Goal: Download file/media: Obtain a digital file from the website

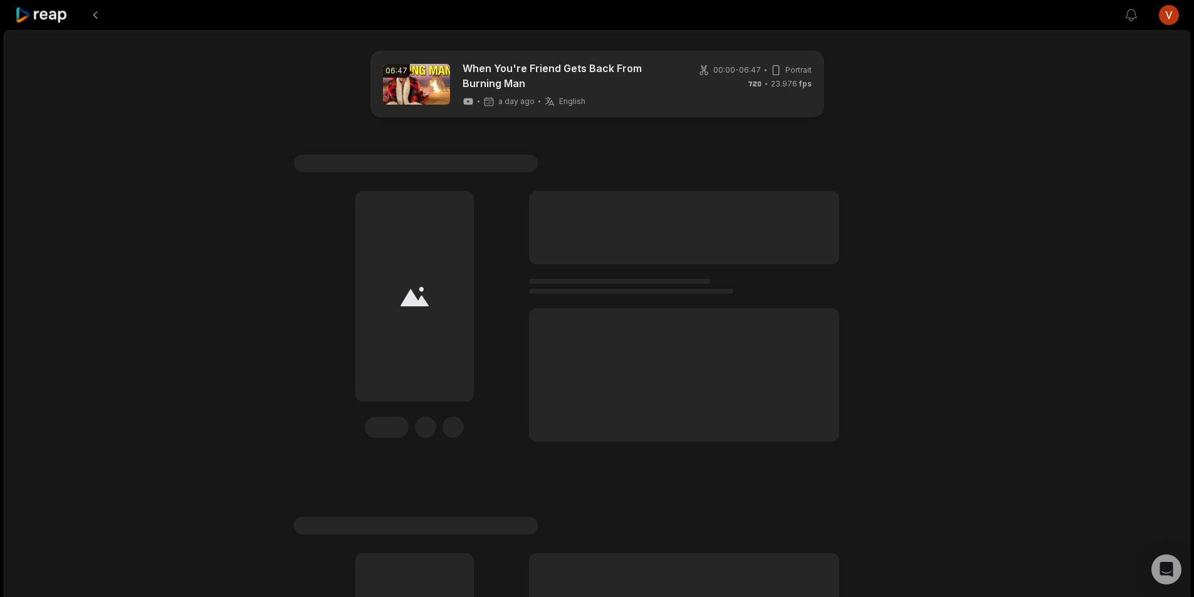
click at [56, 21] on icon at bounding box center [41, 15] width 53 height 17
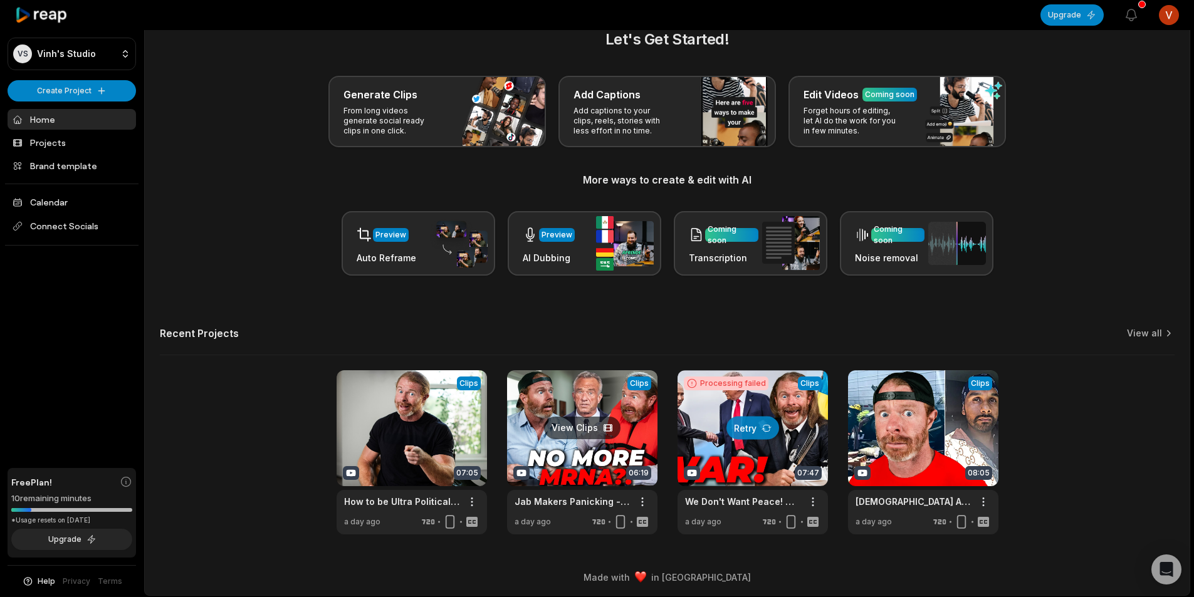
scroll to position [28, 0]
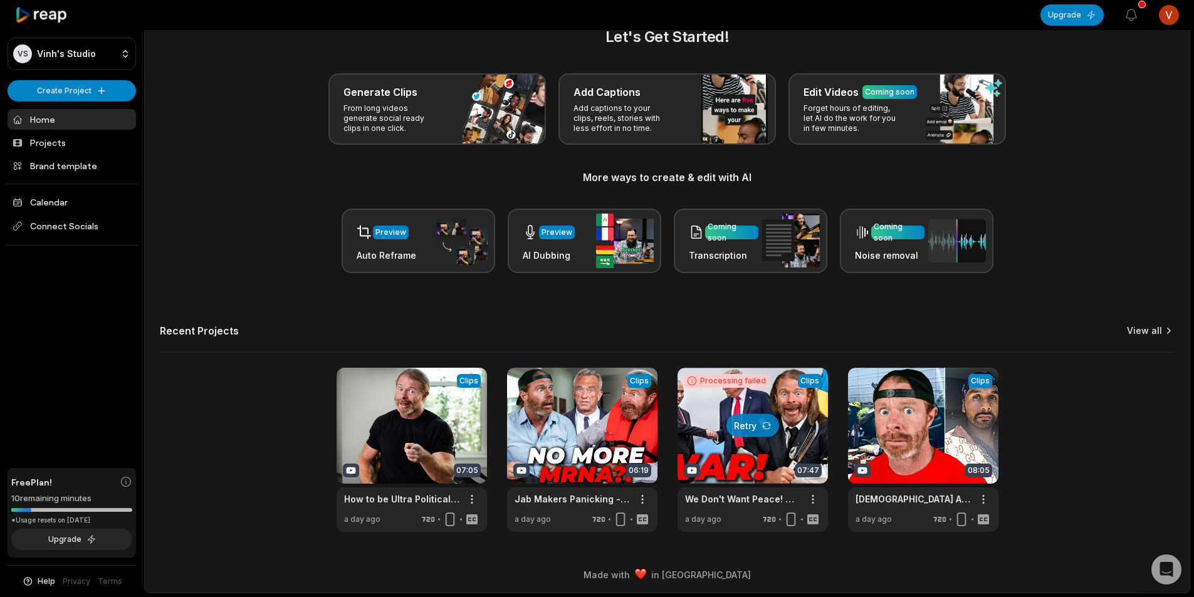
click at [1147, 328] on link "View all" at bounding box center [1144, 331] width 35 height 13
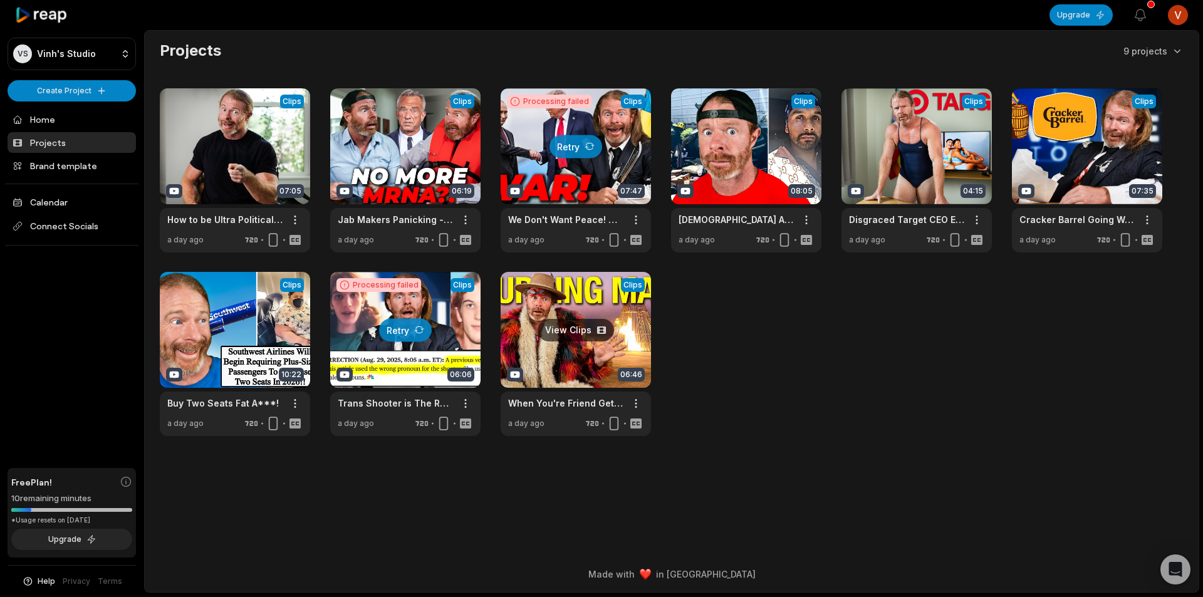
click at [592, 296] on link at bounding box center [576, 354] width 150 height 164
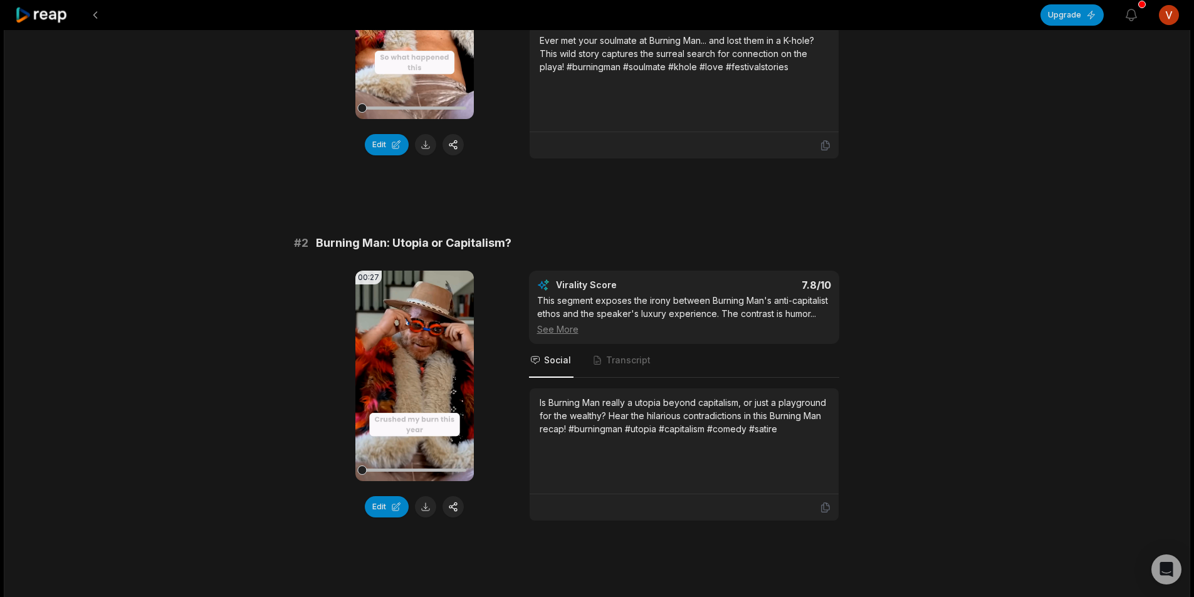
scroll to position [125, 0]
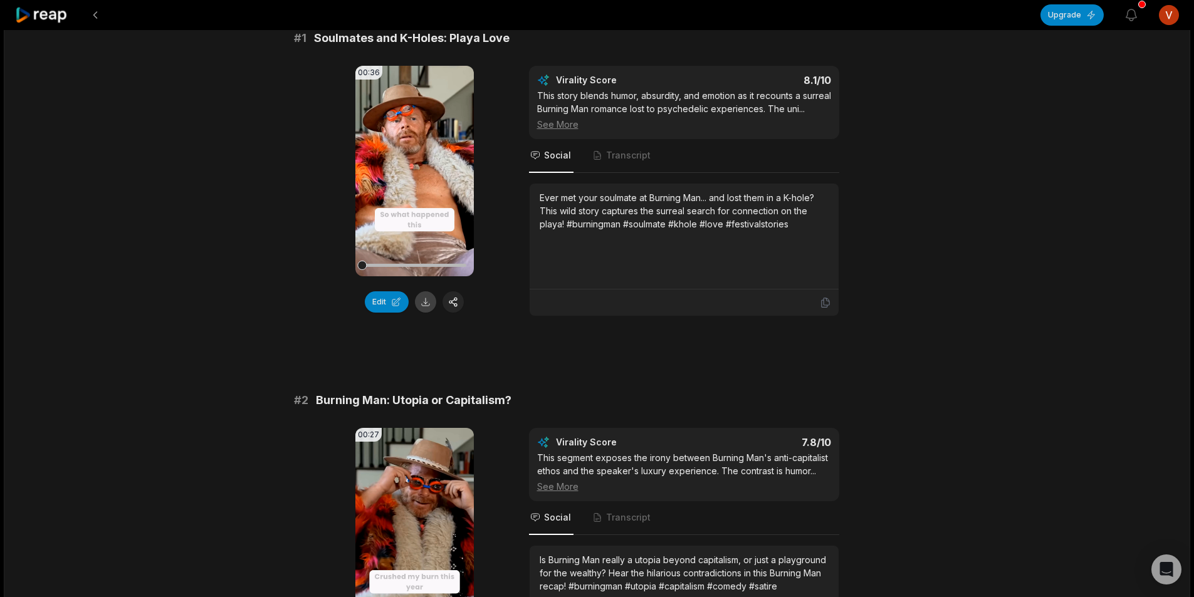
click at [427, 307] on button at bounding box center [425, 301] width 21 height 21
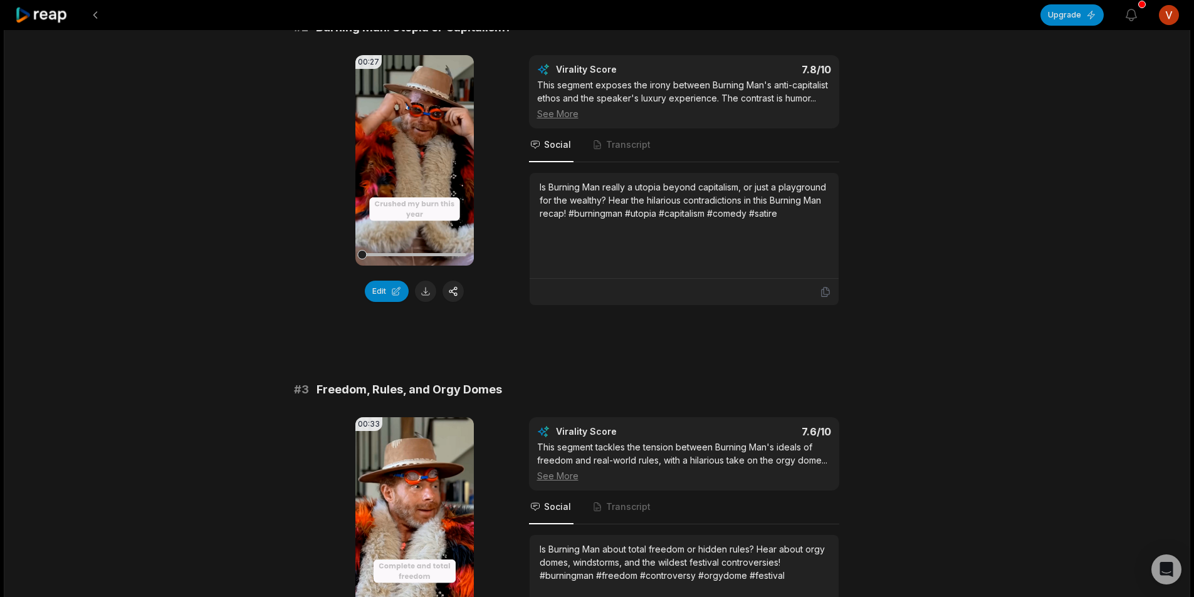
scroll to position [501, 0]
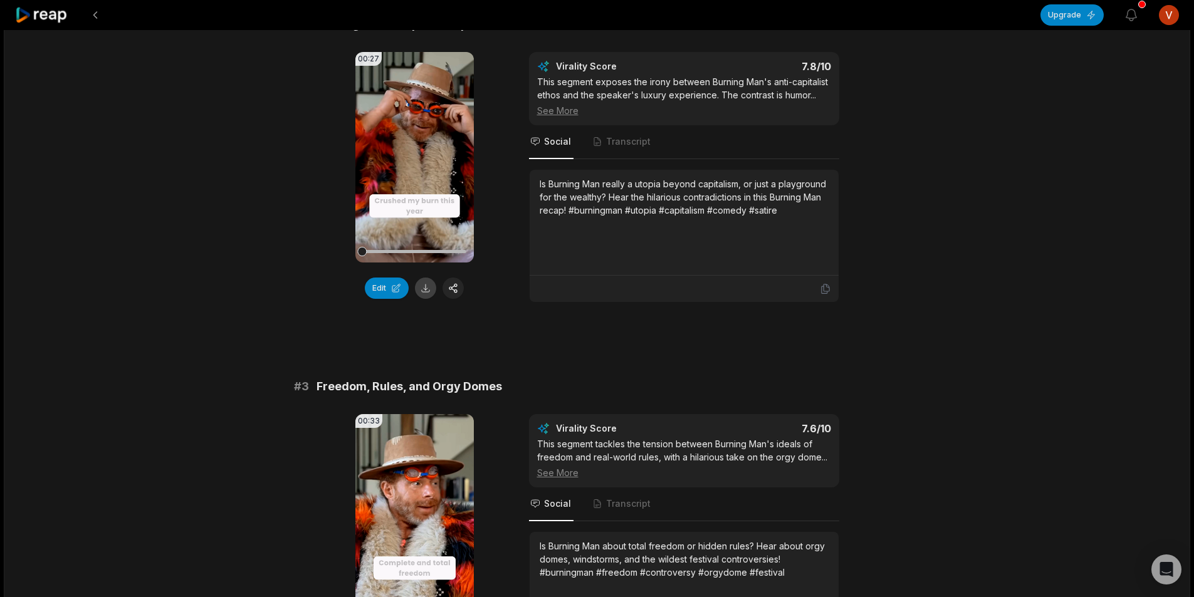
click at [428, 299] on button at bounding box center [425, 288] width 21 height 21
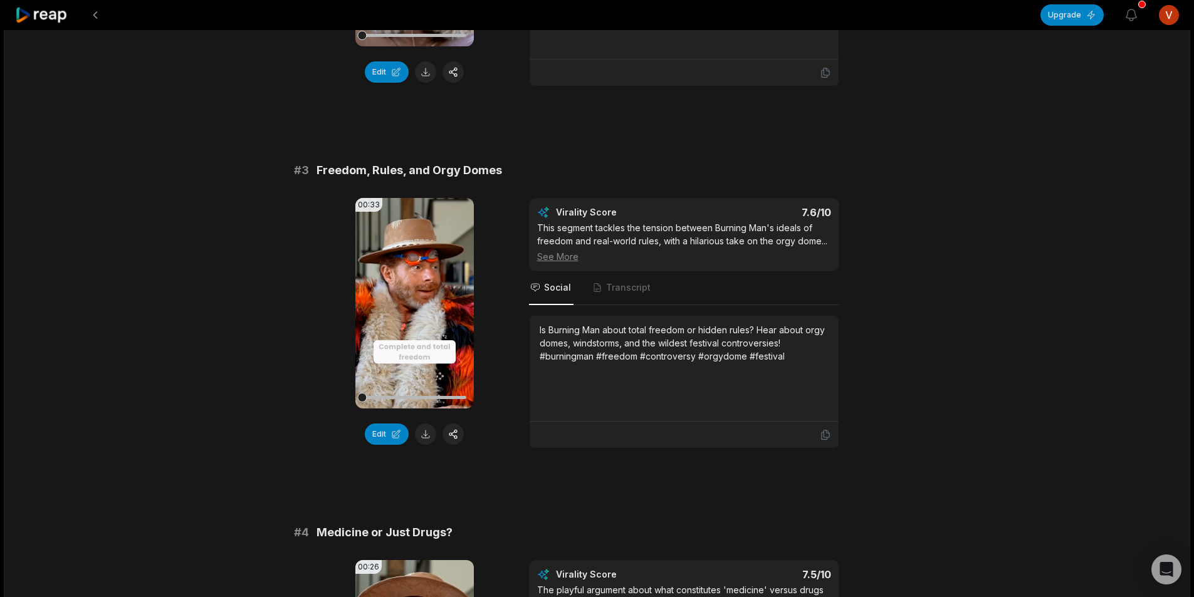
scroll to position [815, 0]
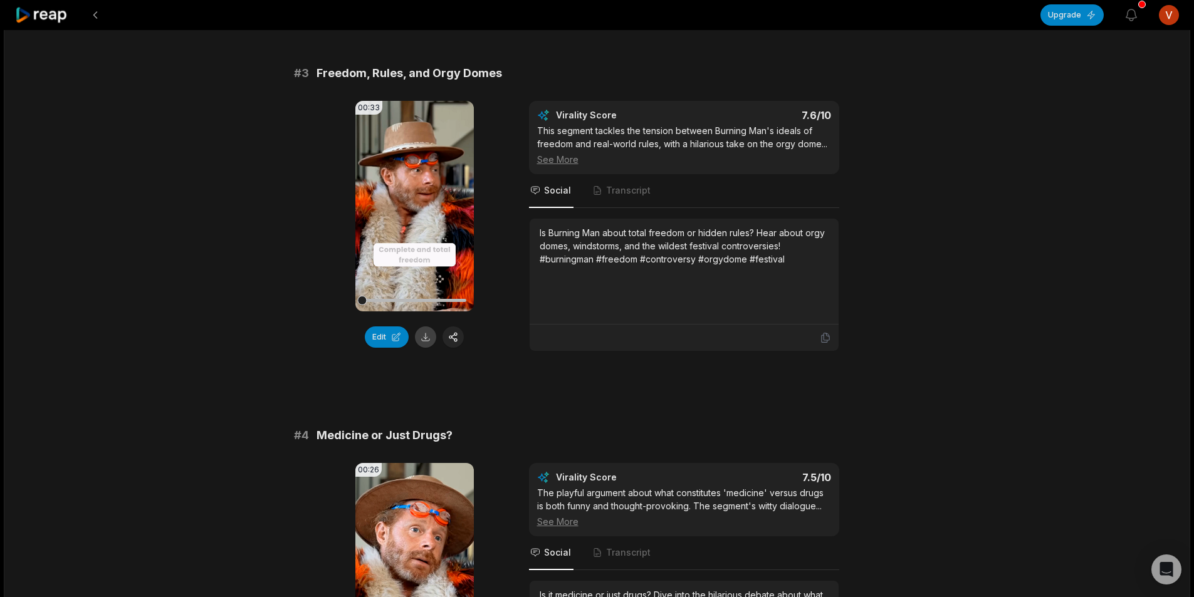
click at [427, 348] on button at bounding box center [425, 337] width 21 height 21
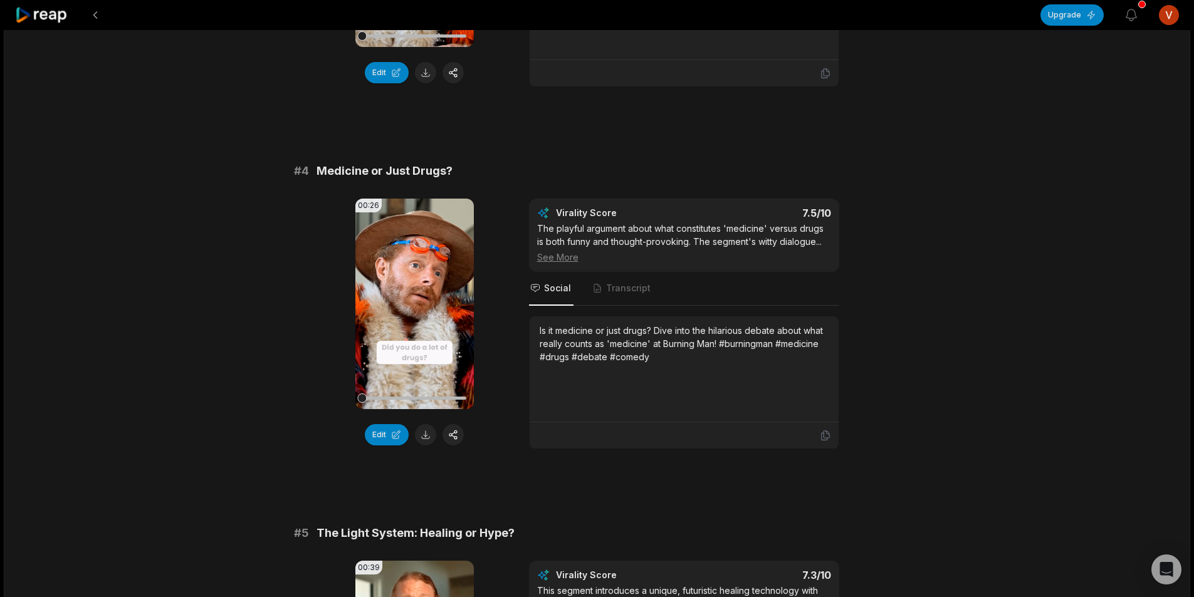
scroll to position [1128, 0]
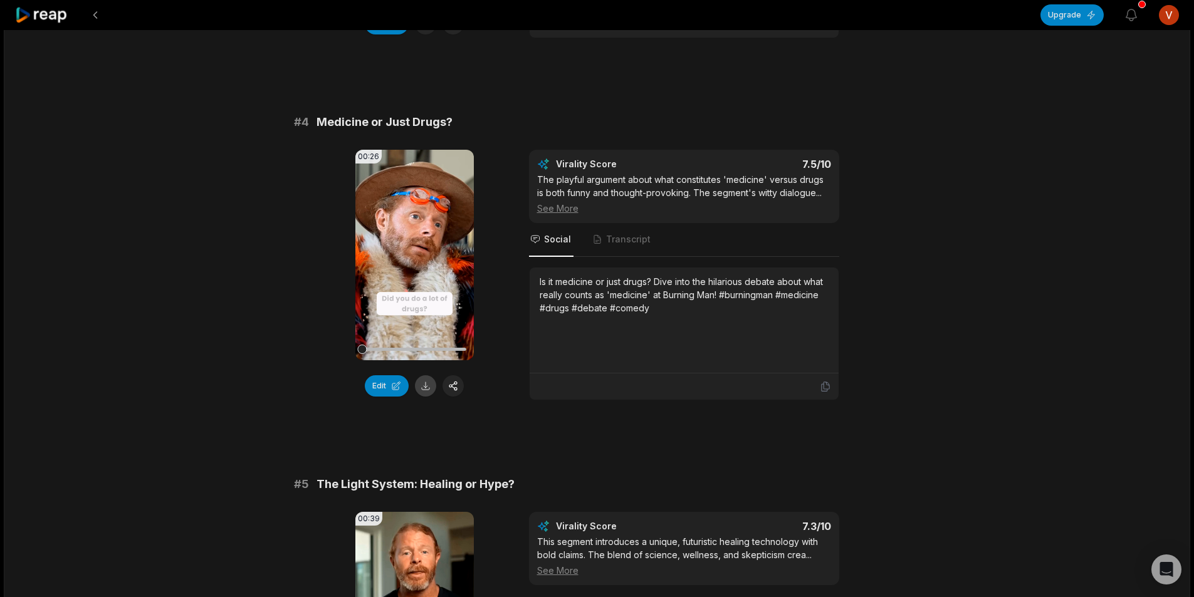
click at [429, 397] on button at bounding box center [425, 385] width 21 height 21
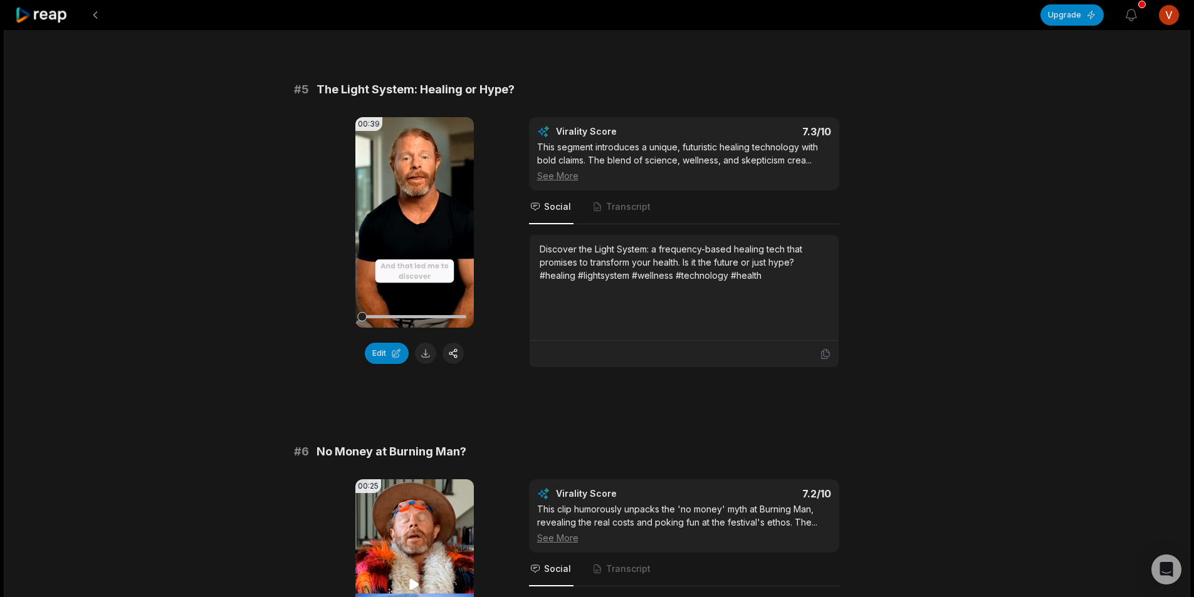
scroll to position [1567, 0]
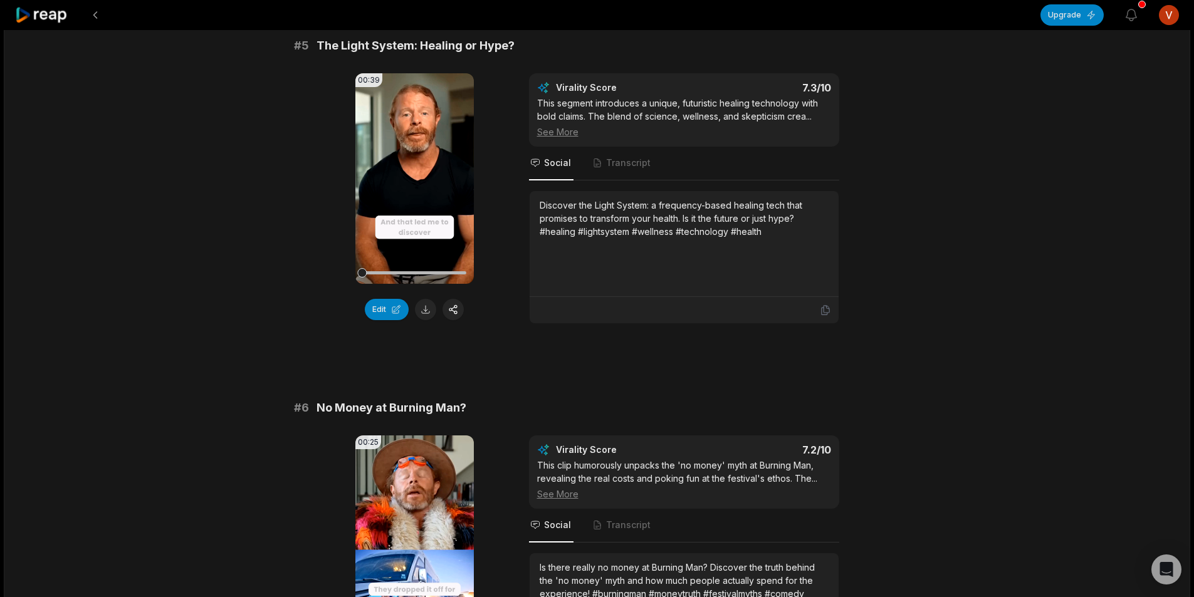
click at [421, 311] on div "00:39 Your browser does not support mp4 format. Edit" at bounding box center [414, 198] width 118 height 251
click at [425, 320] on button at bounding box center [425, 309] width 21 height 21
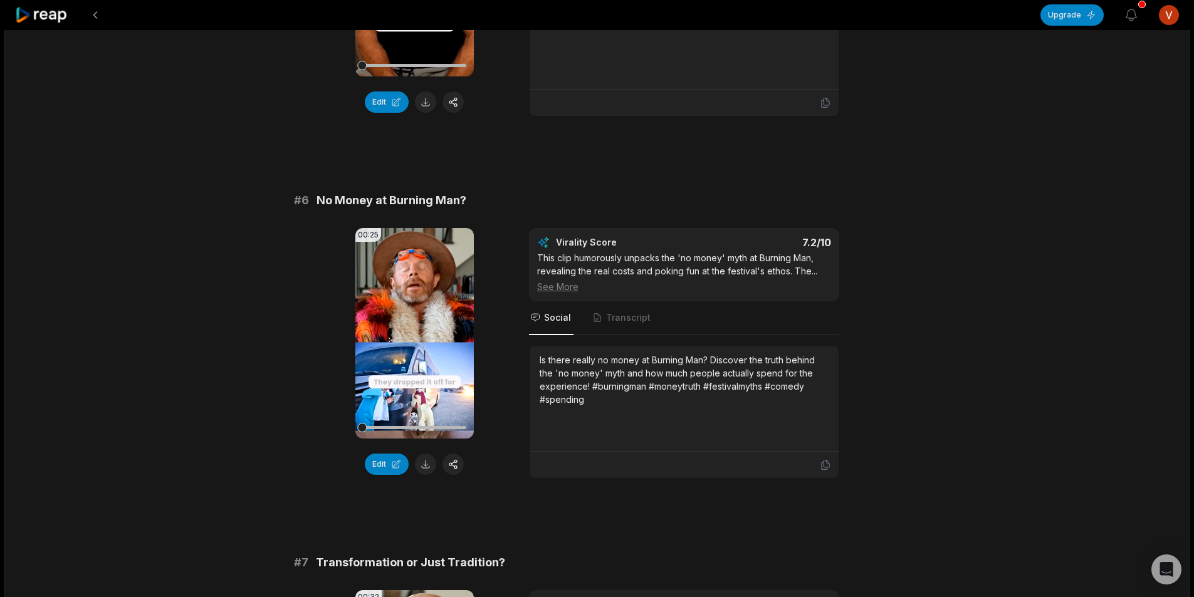
scroll to position [1817, 0]
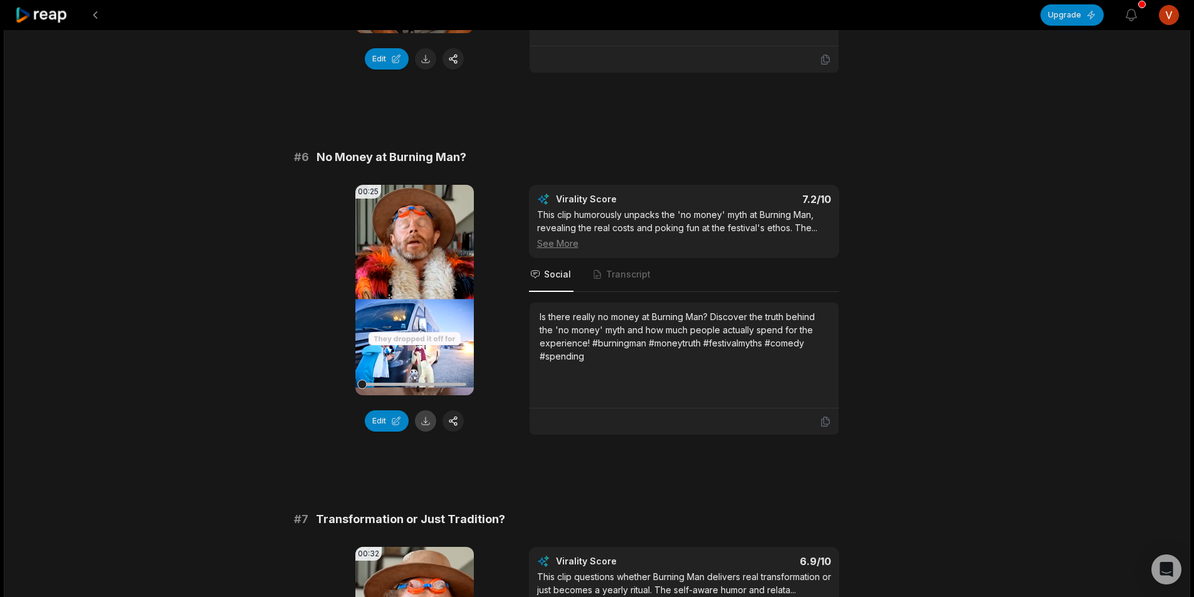
click at [419, 430] on button at bounding box center [425, 420] width 21 height 21
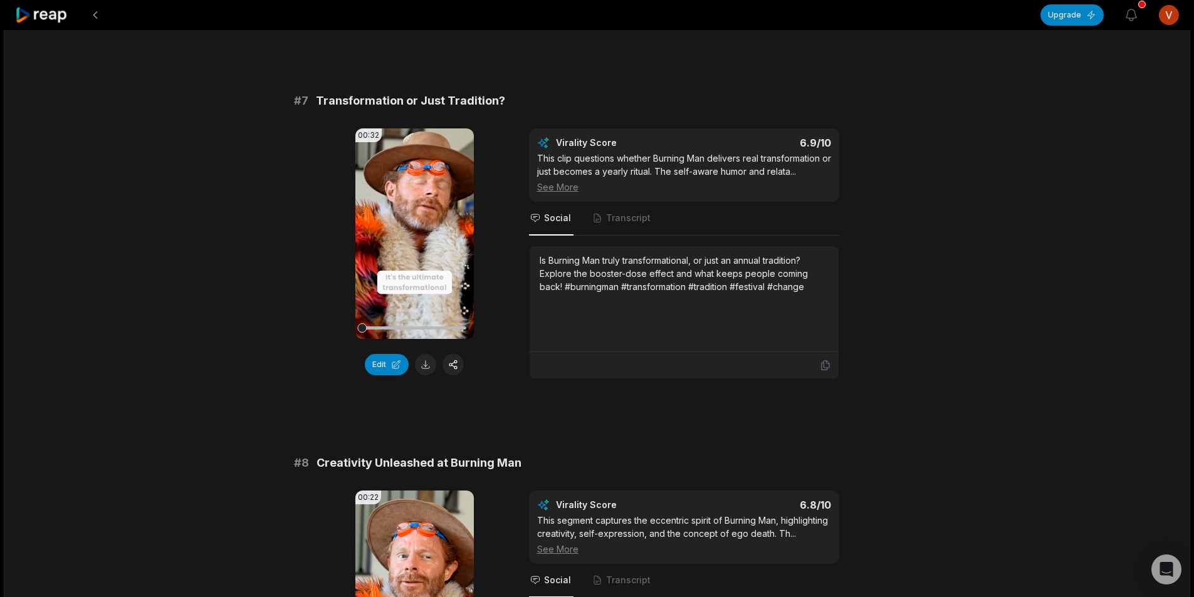
scroll to position [2256, 0]
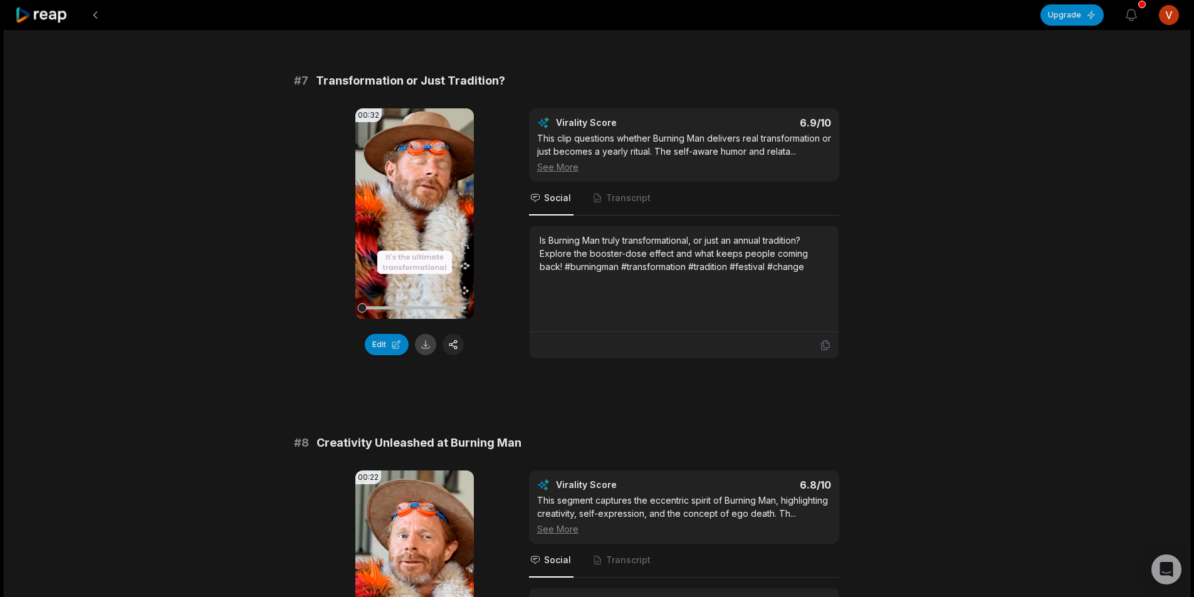
click at [419, 355] on button at bounding box center [425, 344] width 21 height 21
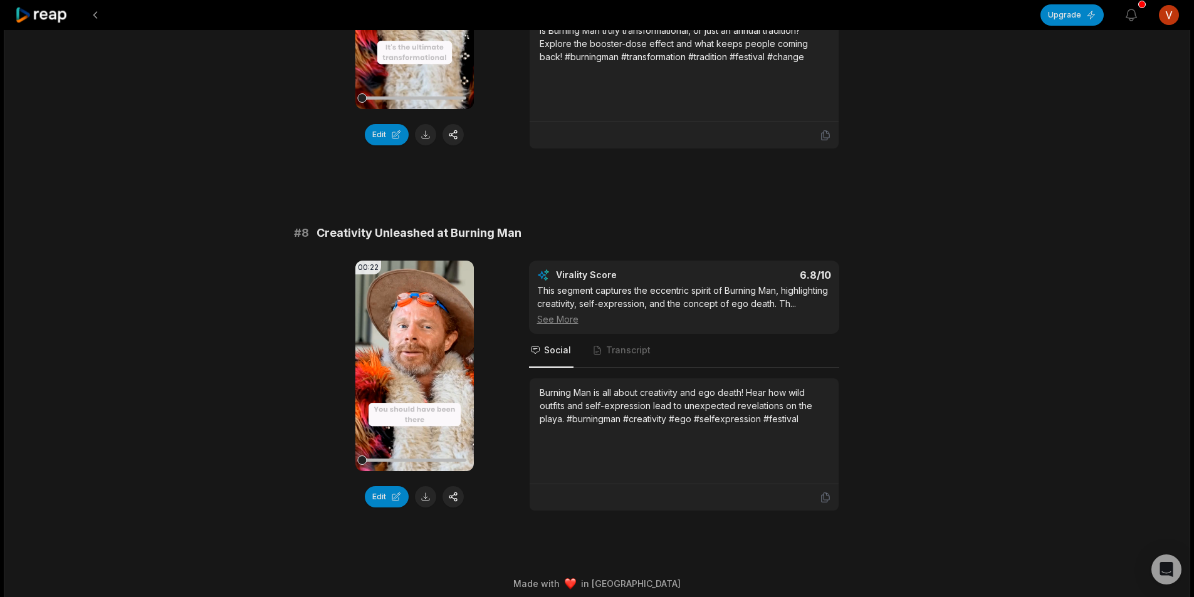
scroll to position [2501, 0]
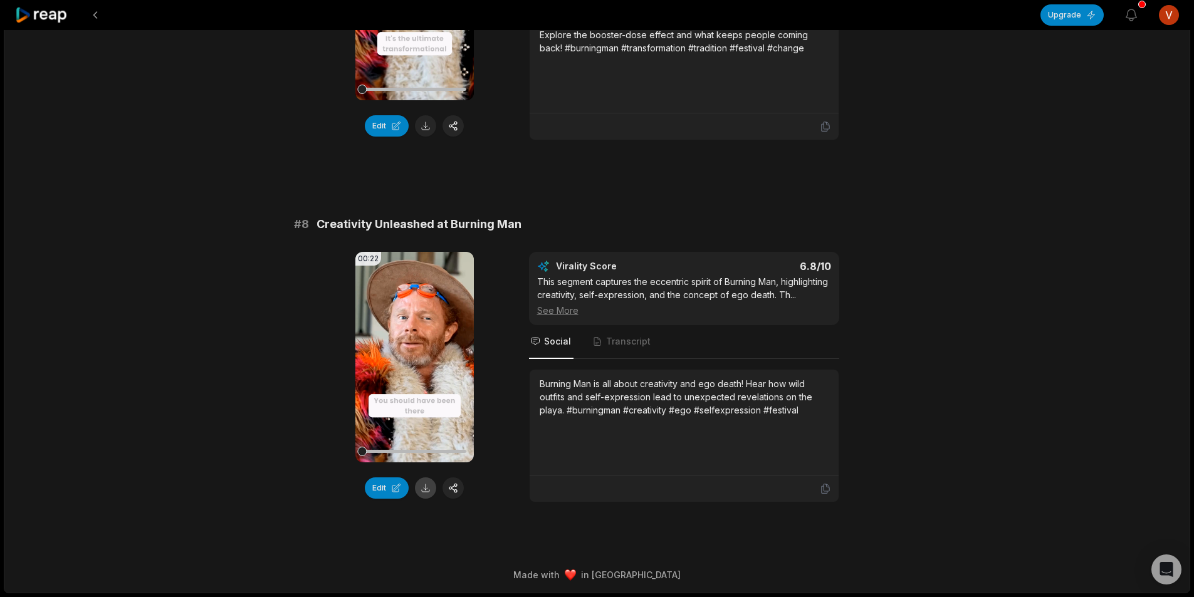
click at [419, 478] on button at bounding box center [425, 488] width 21 height 21
click at [97, 16] on button at bounding box center [95, 15] width 23 height 23
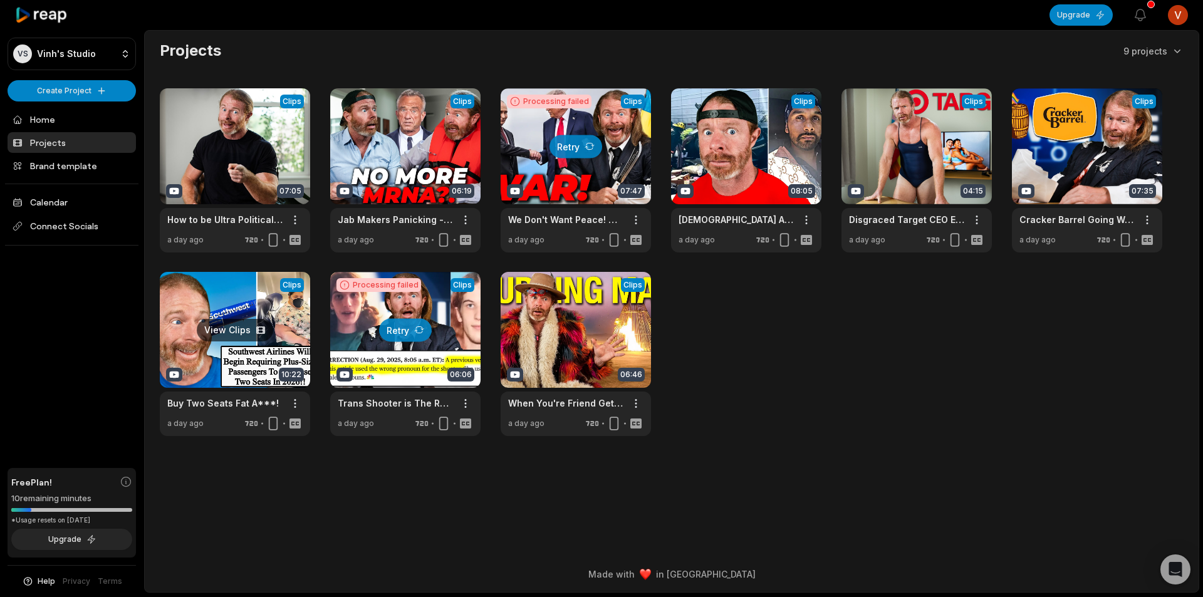
click at [270, 296] on link at bounding box center [235, 354] width 150 height 164
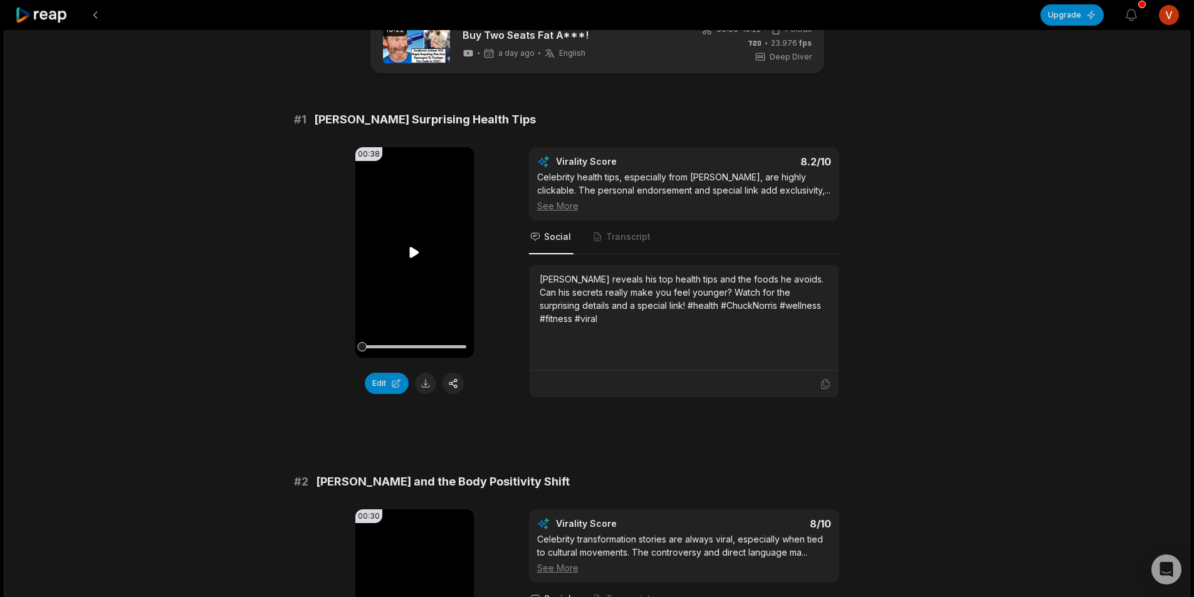
scroll to position [63, 0]
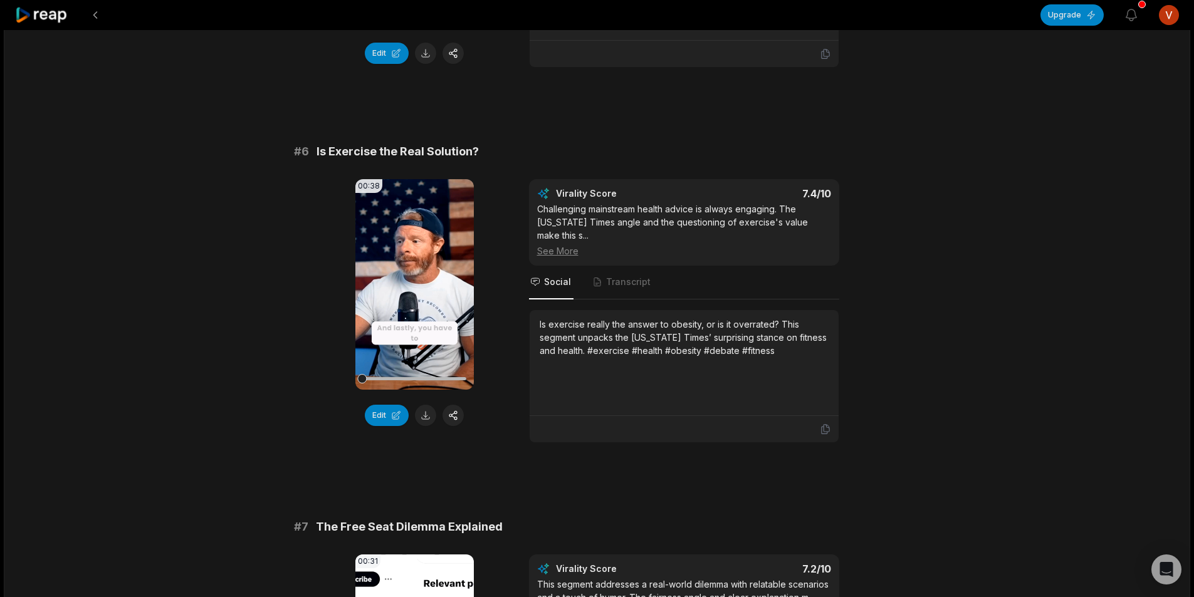
click at [420, 416] on button at bounding box center [425, 415] width 21 height 21
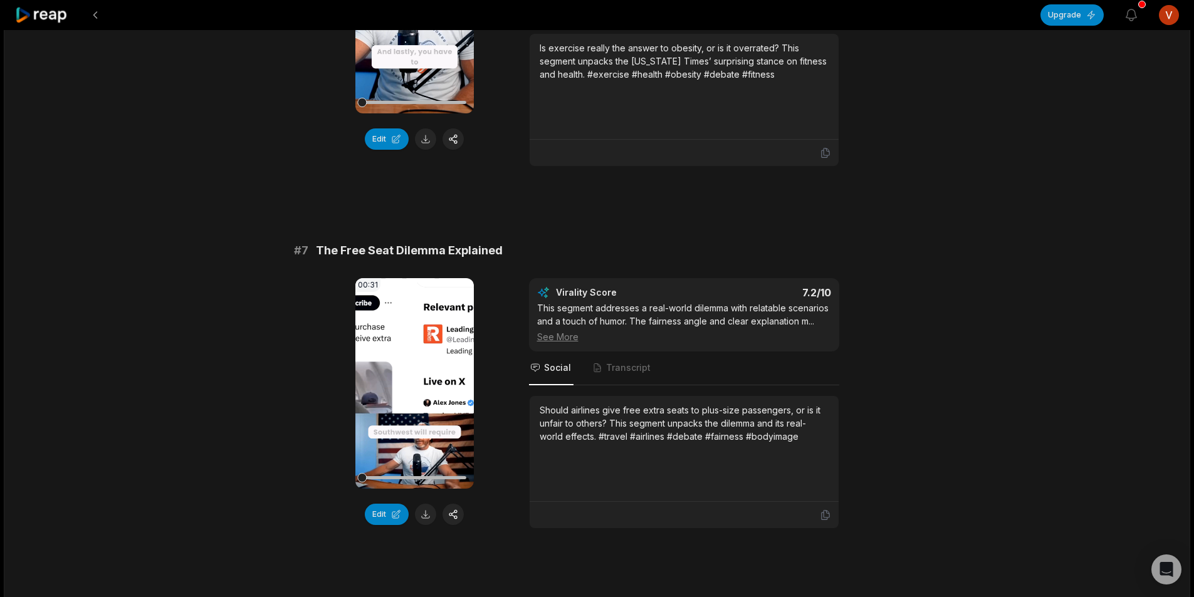
scroll to position [2131, 0]
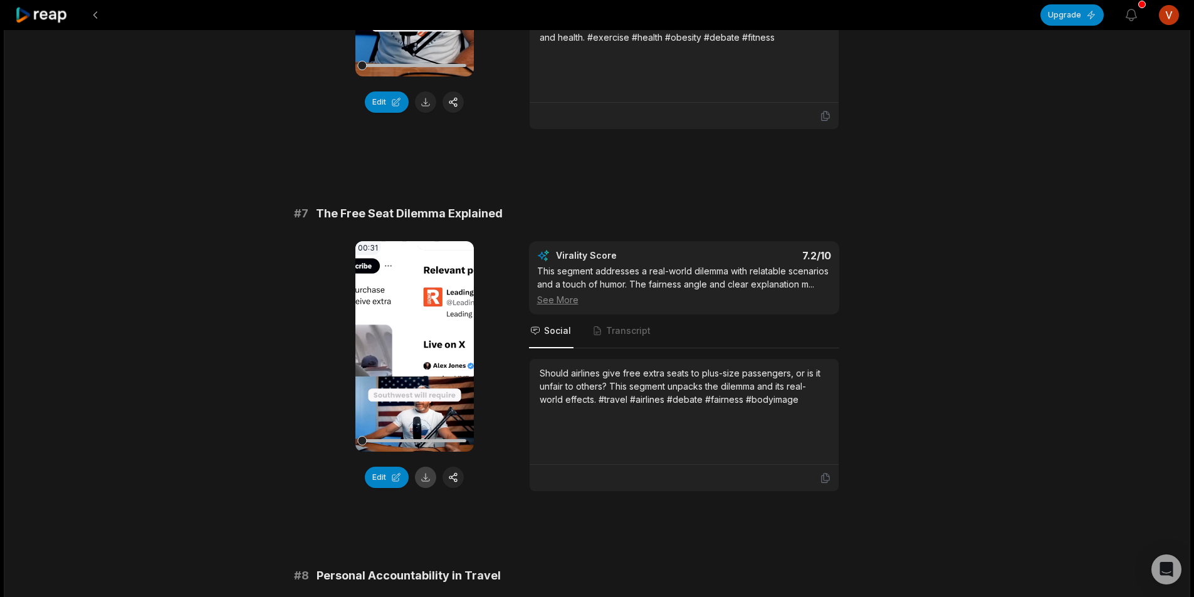
click at [423, 467] on button at bounding box center [425, 477] width 21 height 21
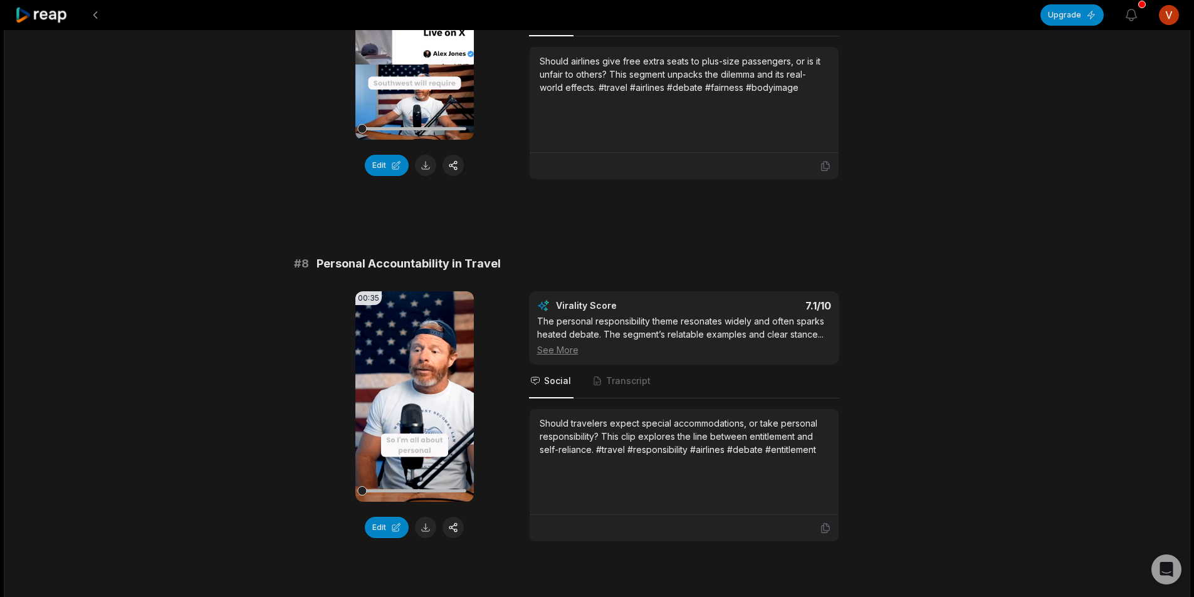
scroll to position [2444, 0]
click at [430, 516] on button at bounding box center [425, 526] width 21 height 21
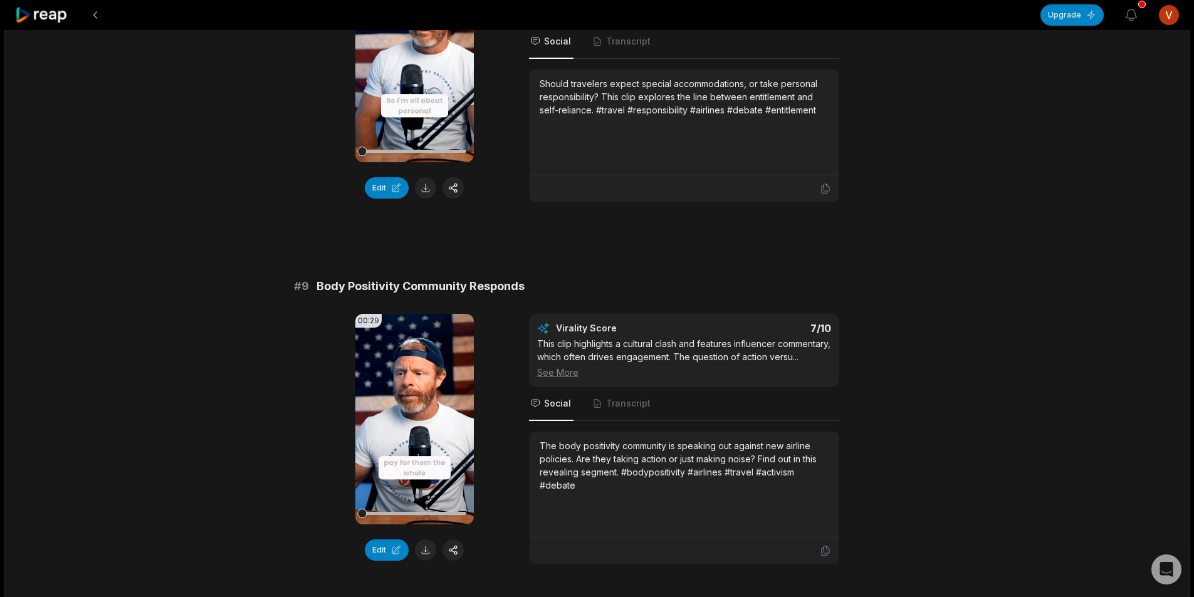
scroll to position [2883, 0]
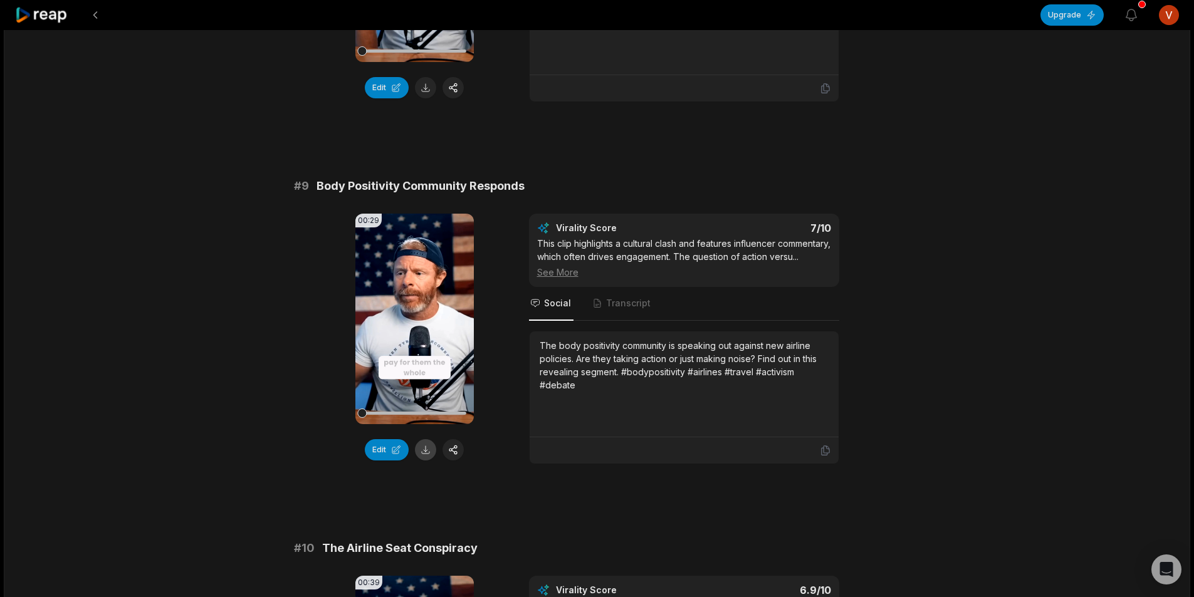
click at [432, 439] on button at bounding box center [425, 449] width 21 height 21
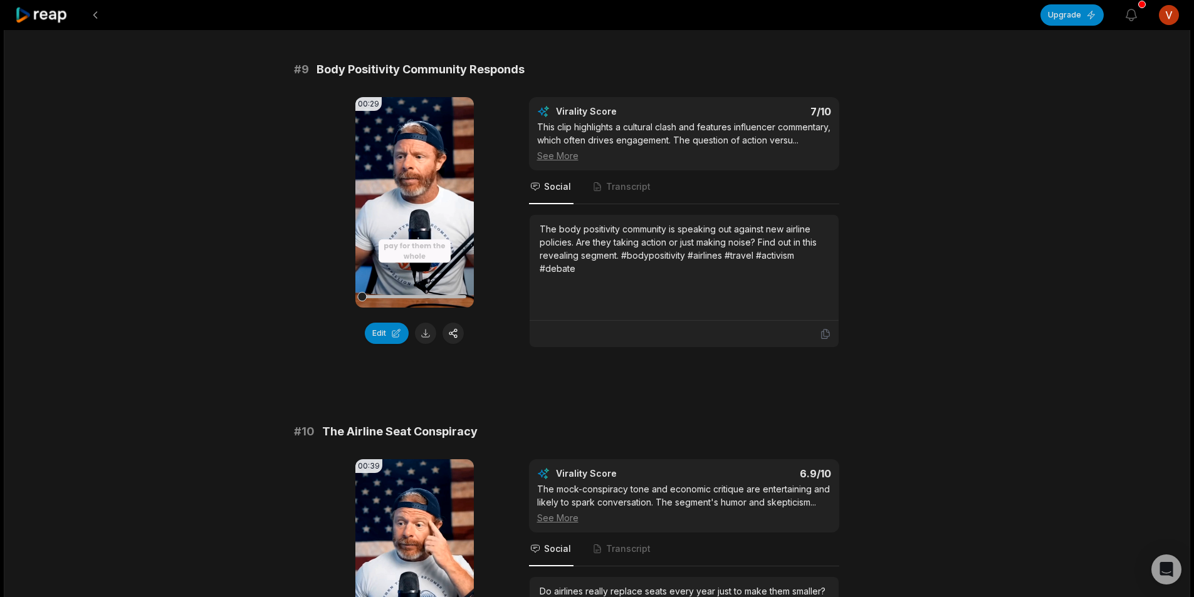
scroll to position [3237, 0]
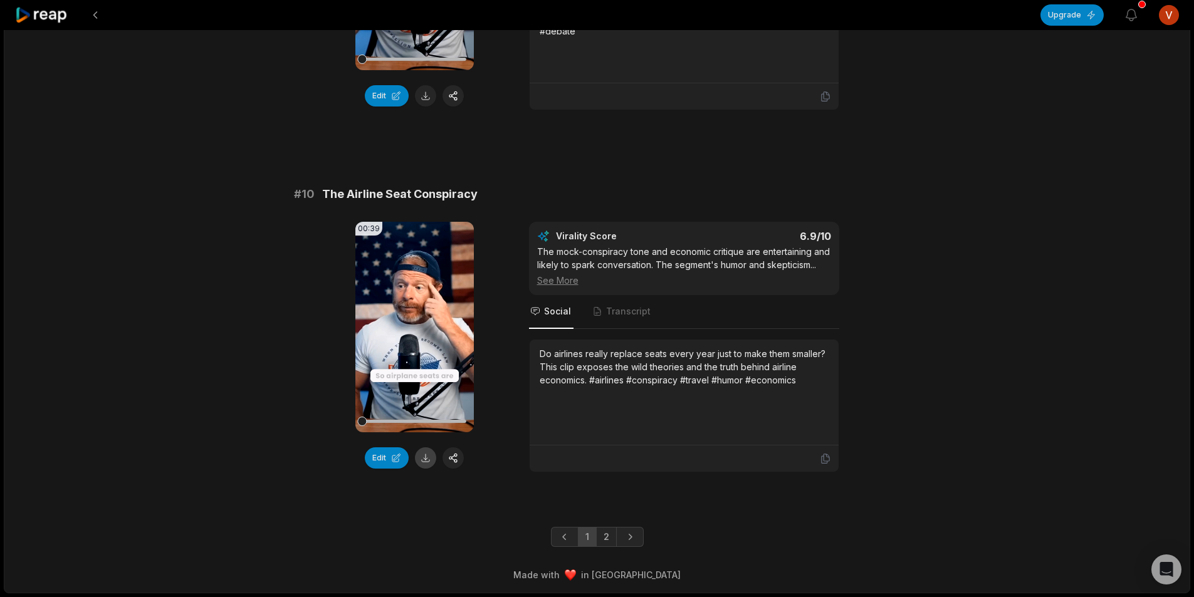
click at [425, 459] on button at bounding box center [425, 457] width 21 height 21
click at [607, 537] on link "2" at bounding box center [606, 537] width 21 height 20
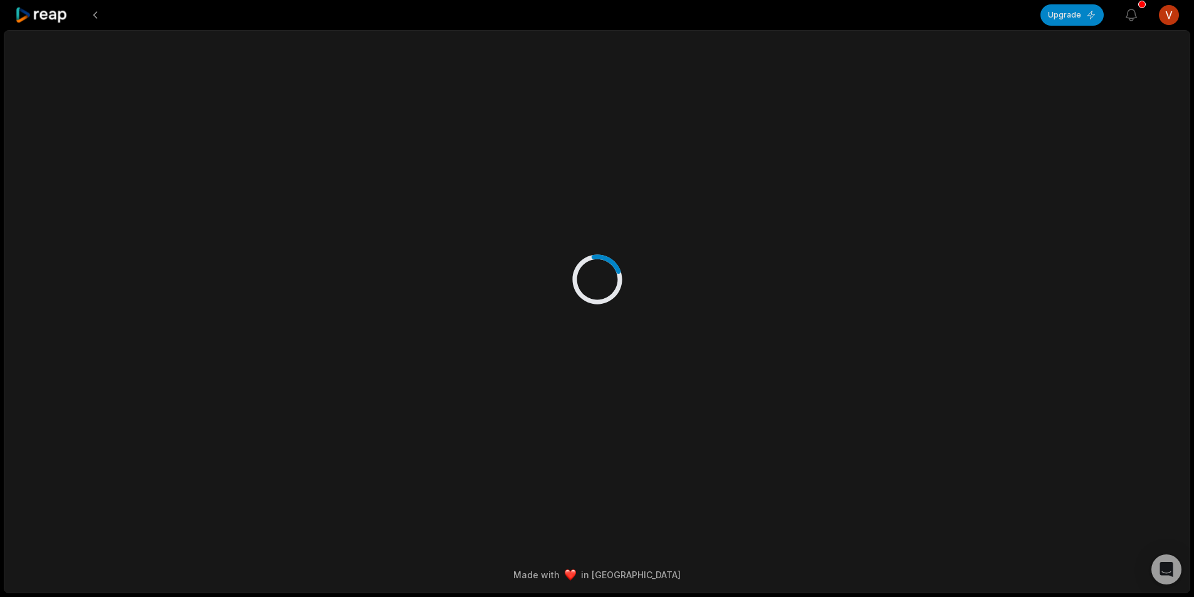
scroll to position [0, 0]
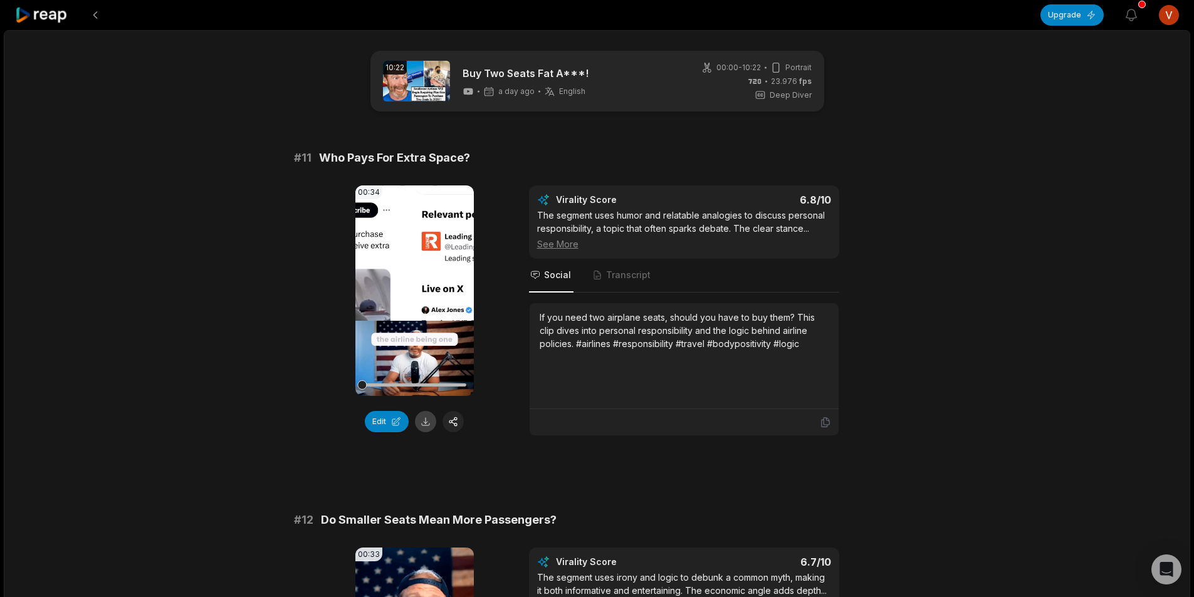
click at [426, 421] on button at bounding box center [425, 421] width 21 height 21
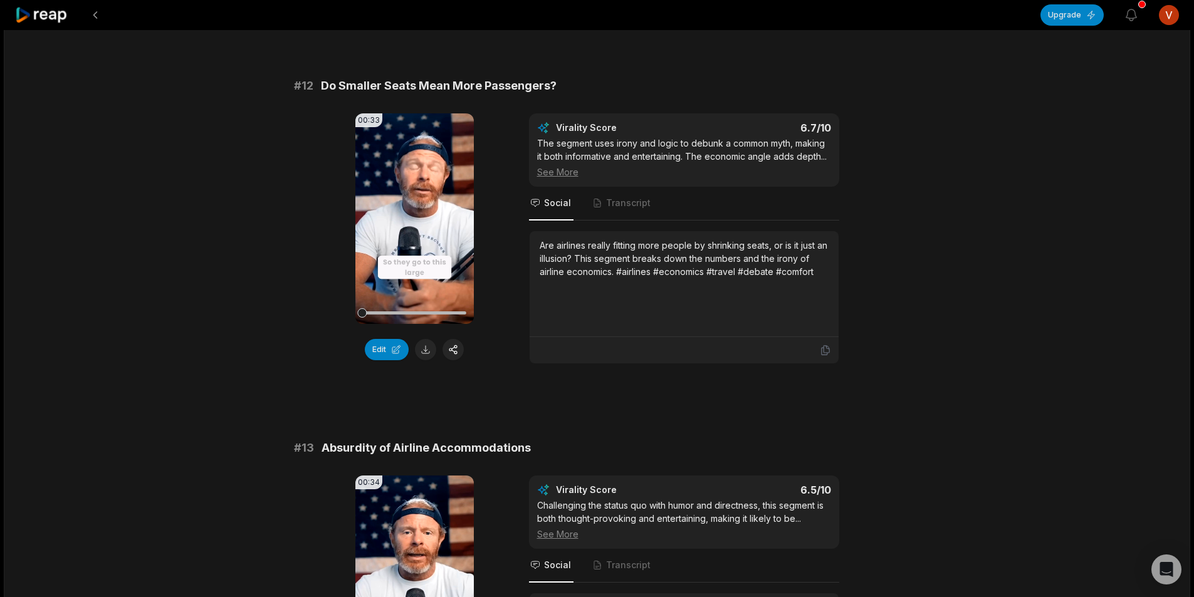
scroll to position [439, 0]
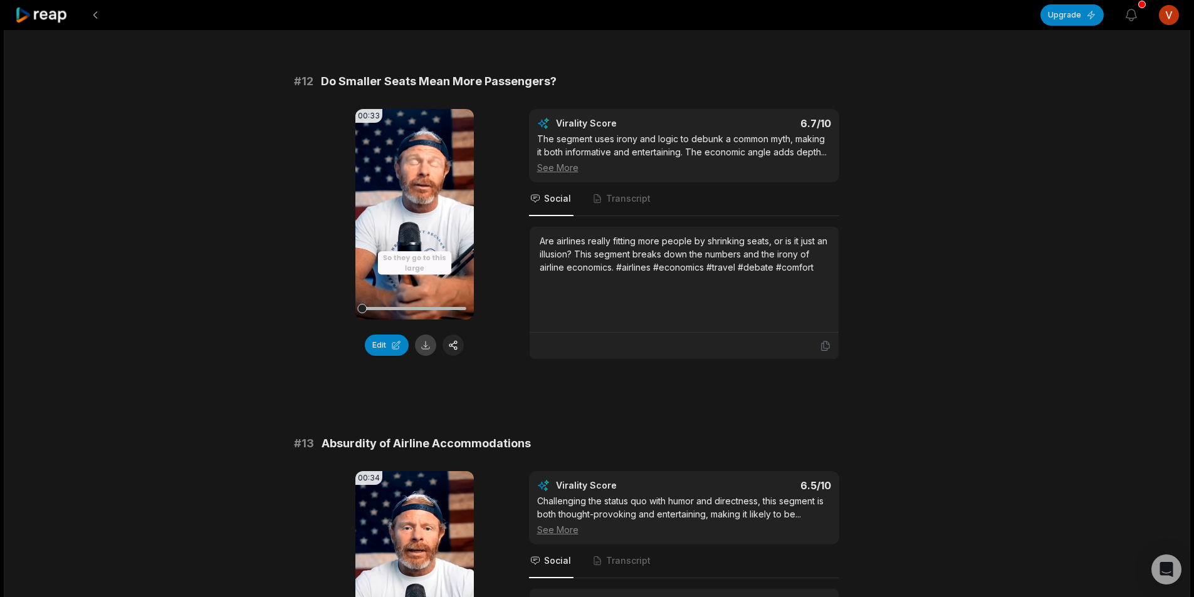
click at [423, 340] on button at bounding box center [425, 345] width 21 height 21
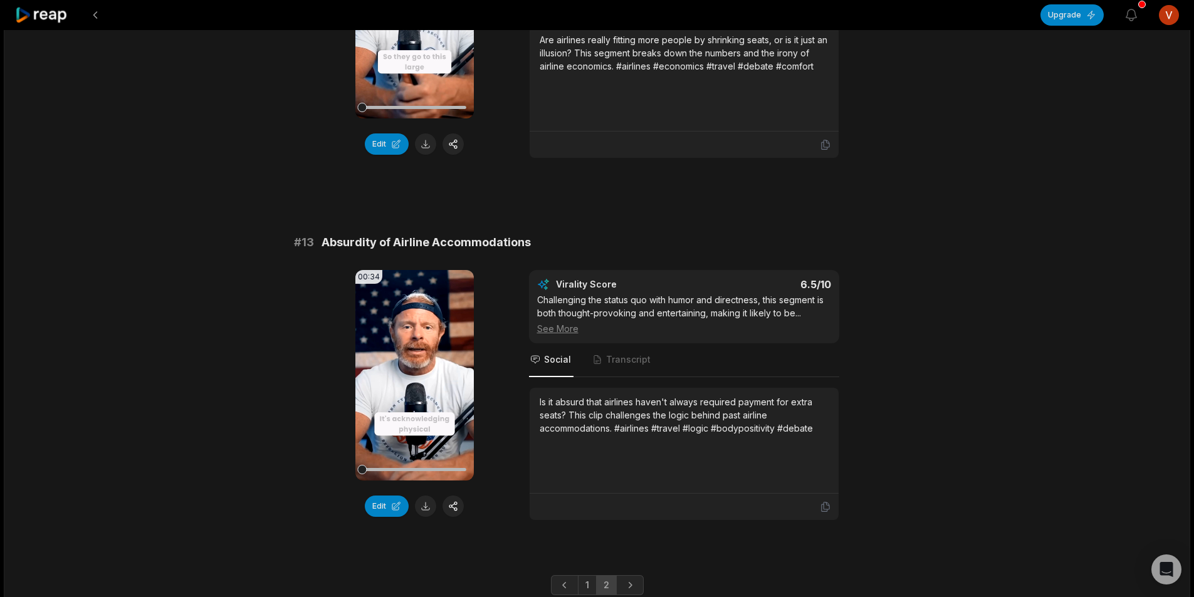
scroll to position [688, 0]
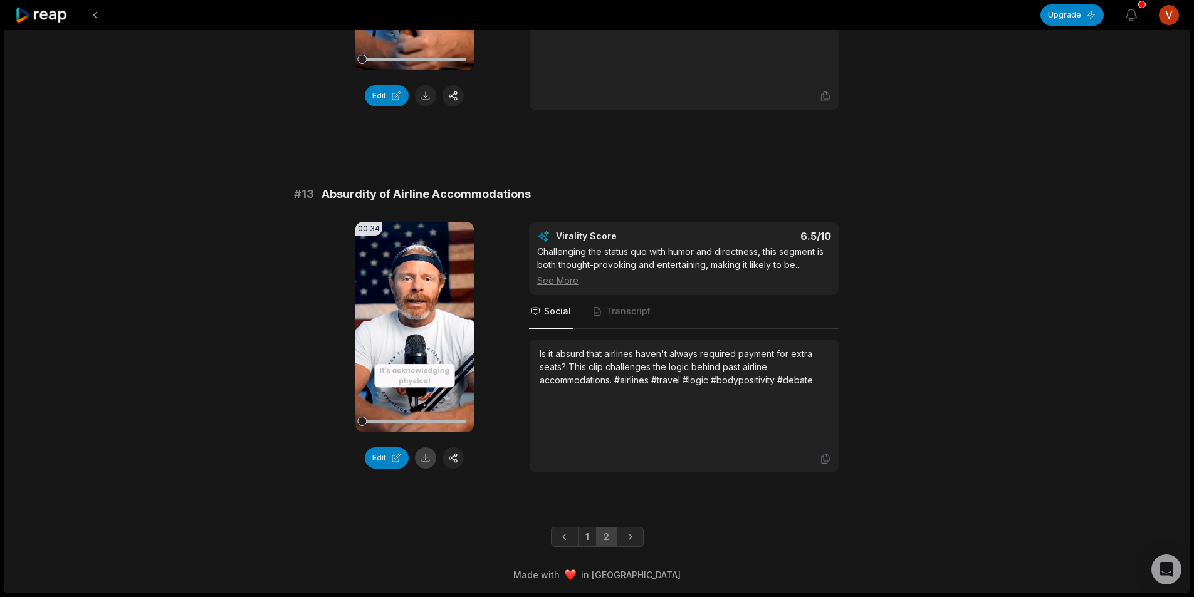
click at [423, 459] on button at bounding box center [425, 457] width 21 height 21
click at [97, 10] on button at bounding box center [95, 15] width 23 height 23
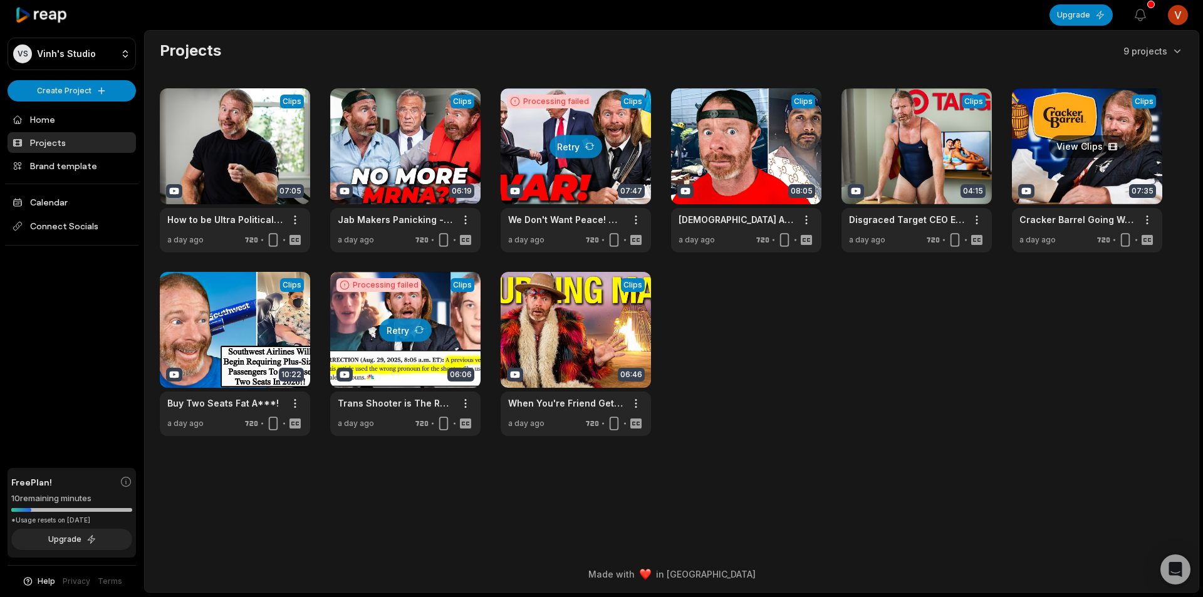
click at [1087, 174] on link at bounding box center [1087, 170] width 150 height 164
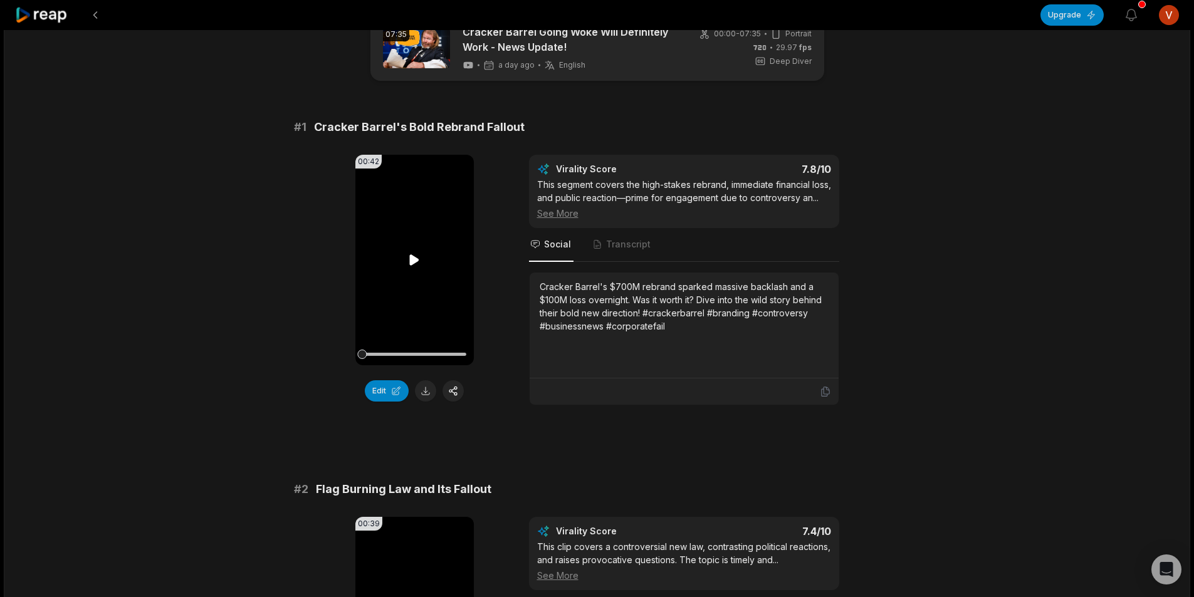
scroll to position [63, 0]
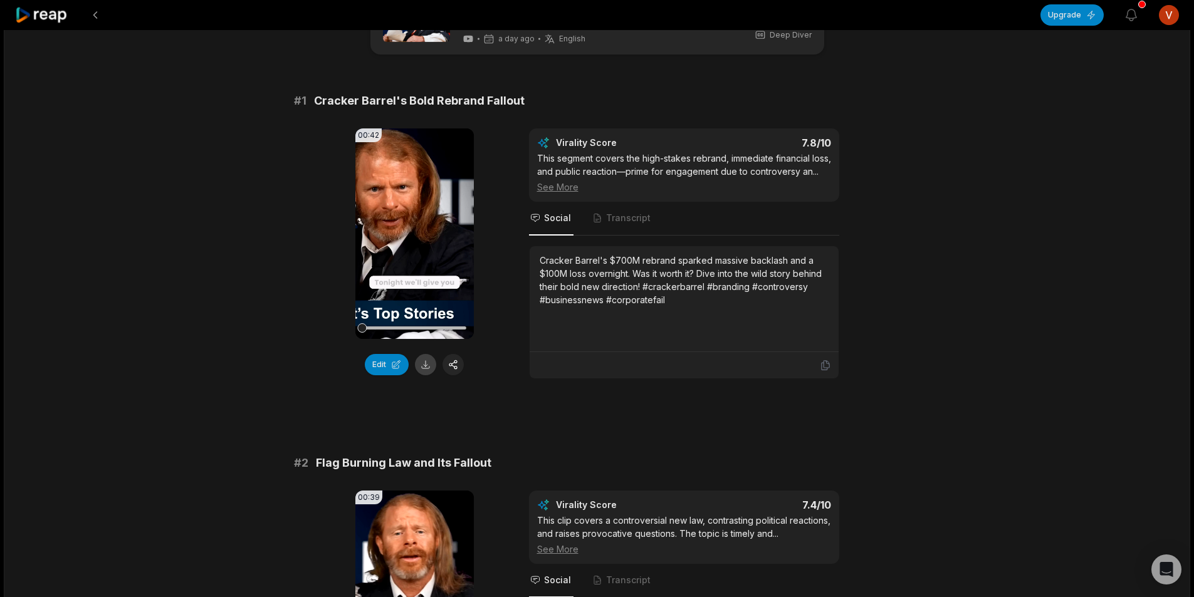
click at [424, 362] on button at bounding box center [425, 364] width 21 height 21
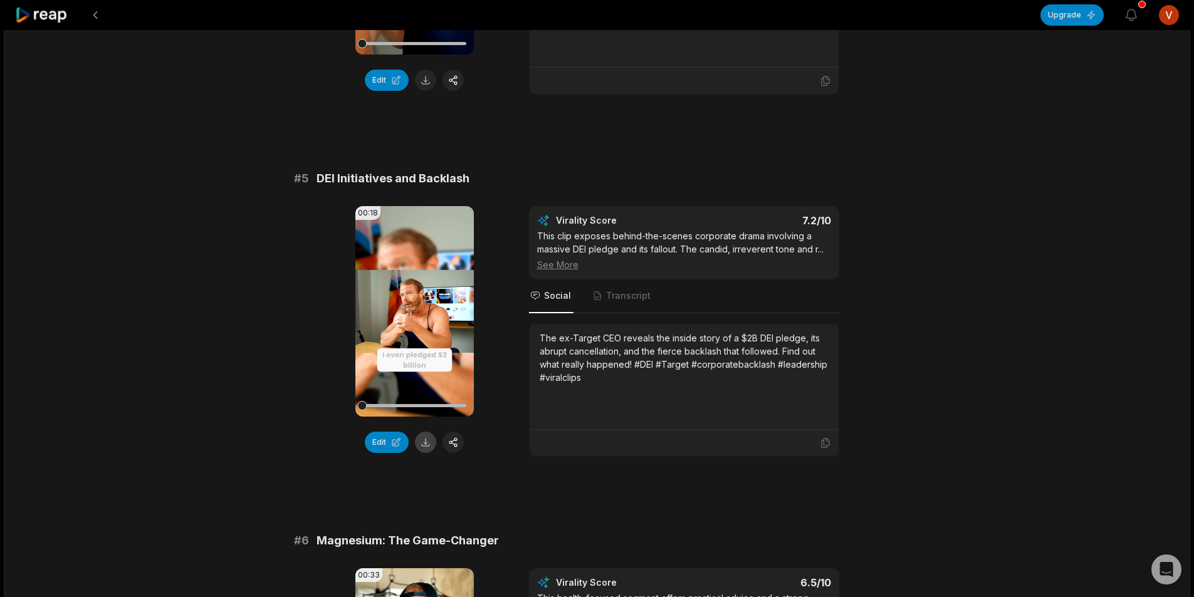
click at [423, 443] on button at bounding box center [425, 442] width 21 height 21
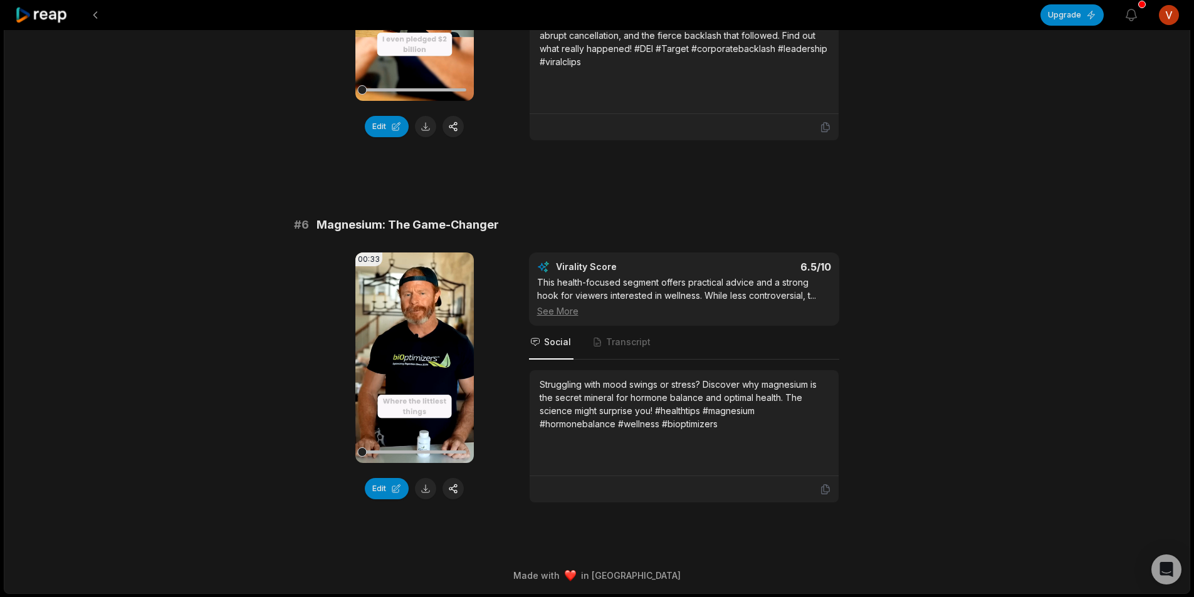
scroll to position [1758, 0]
click at [95, 13] on button at bounding box center [95, 15] width 23 height 23
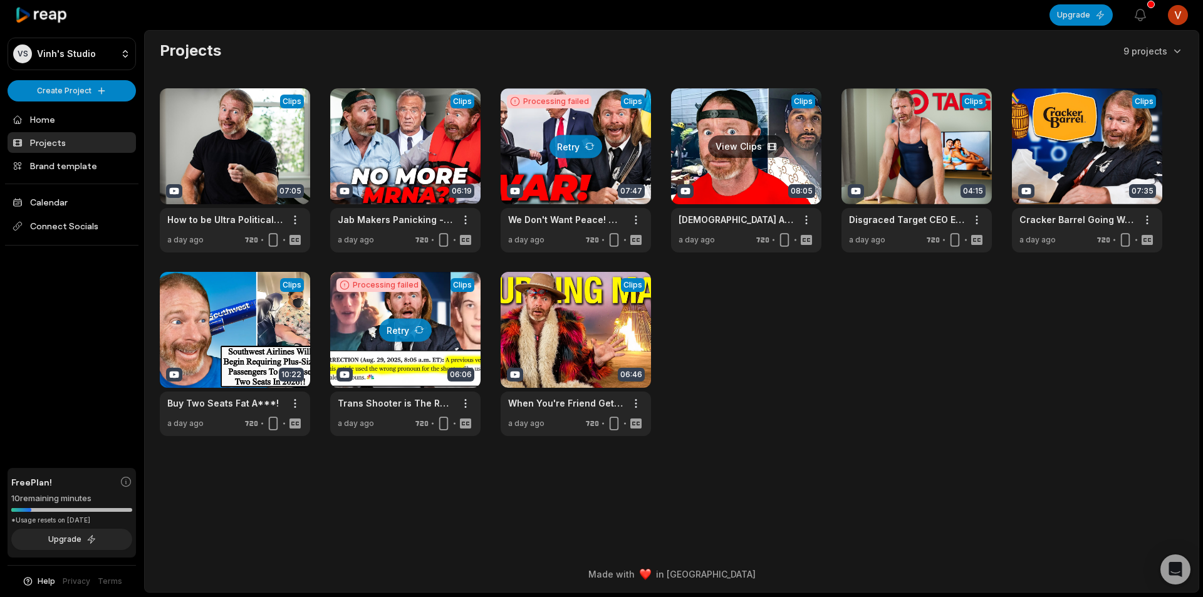
click at [729, 173] on link at bounding box center [746, 170] width 150 height 164
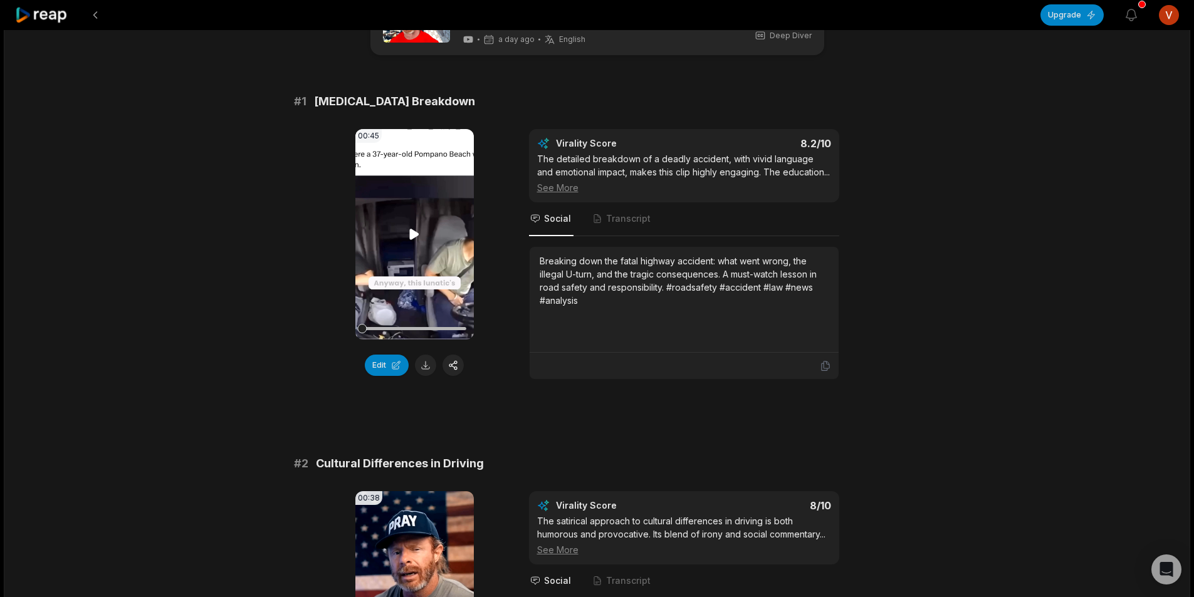
scroll to position [63, 0]
click at [422, 367] on button at bounding box center [425, 364] width 21 height 21
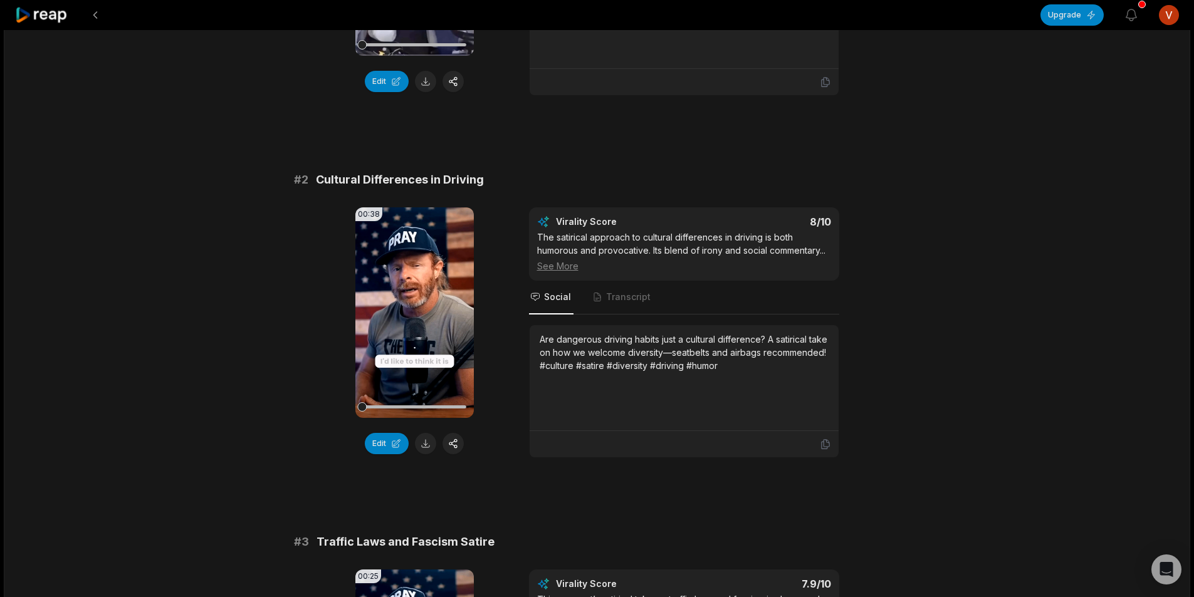
scroll to position [376, 0]
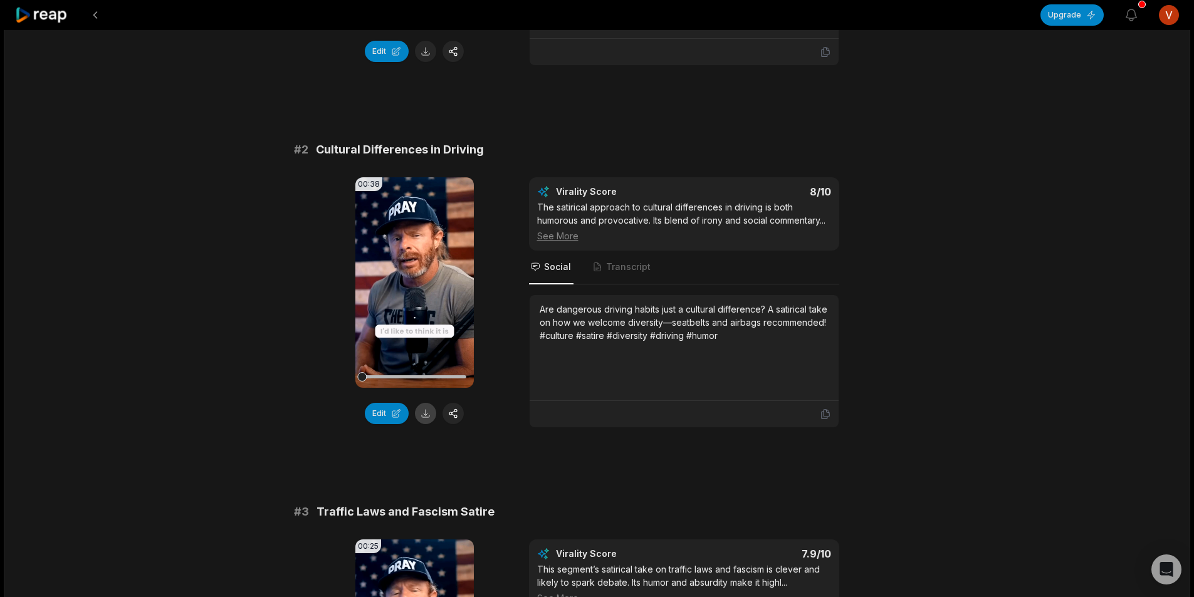
click at [429, 413] on button at bounding box center [425, 413] width 21 height 21
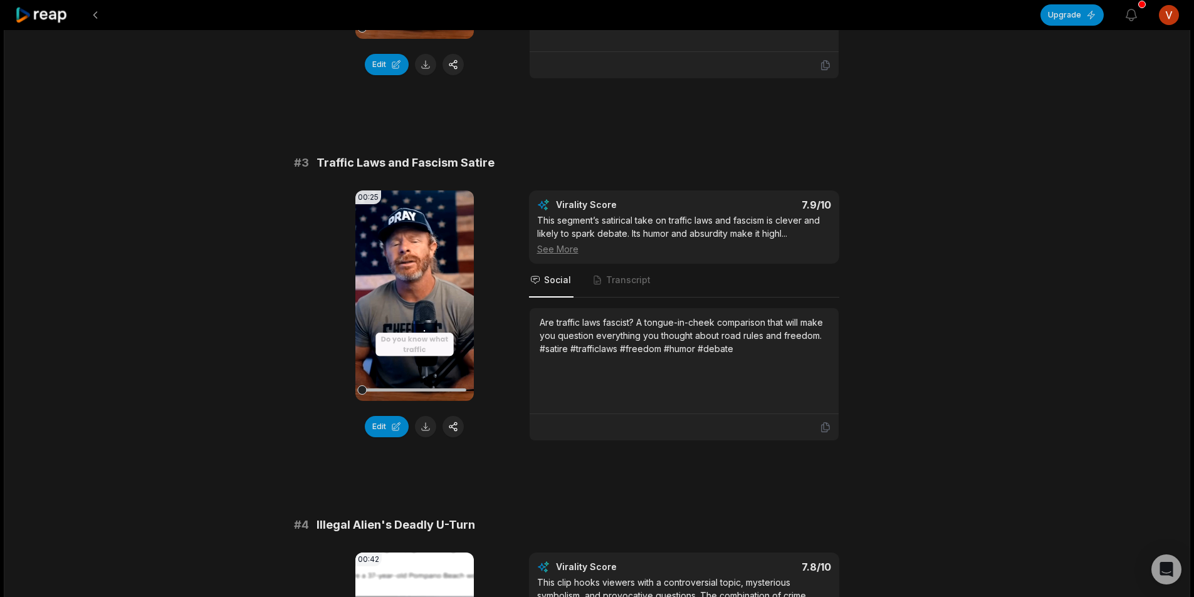
scroll to position [752, 0]
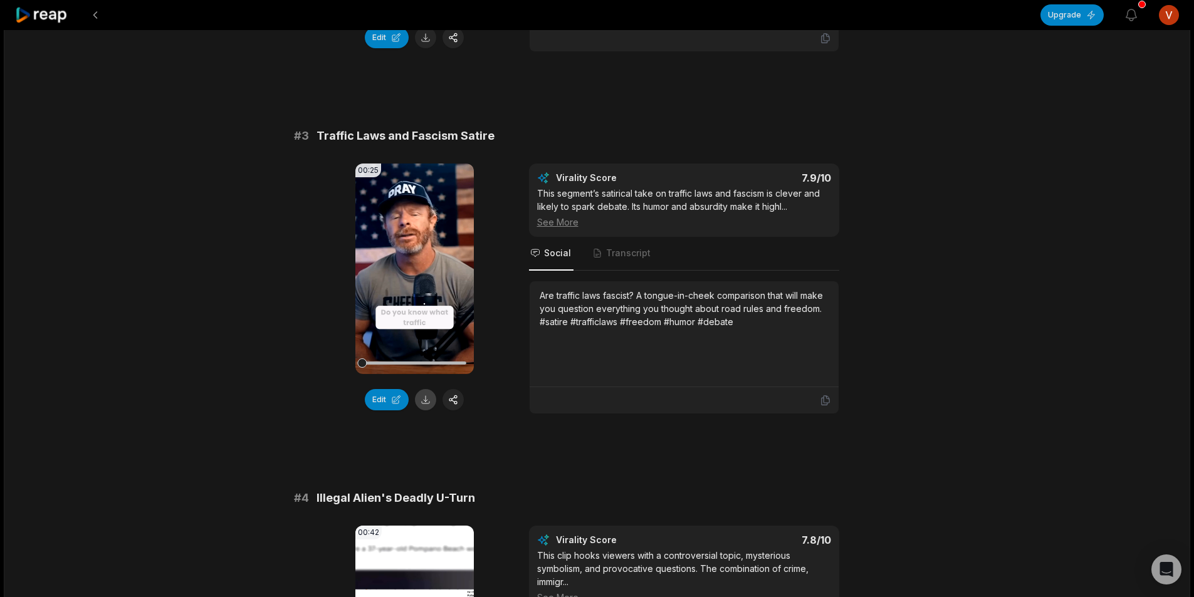
click at [424, 410] on button at bounding box center [425, 399] width 21 height 21
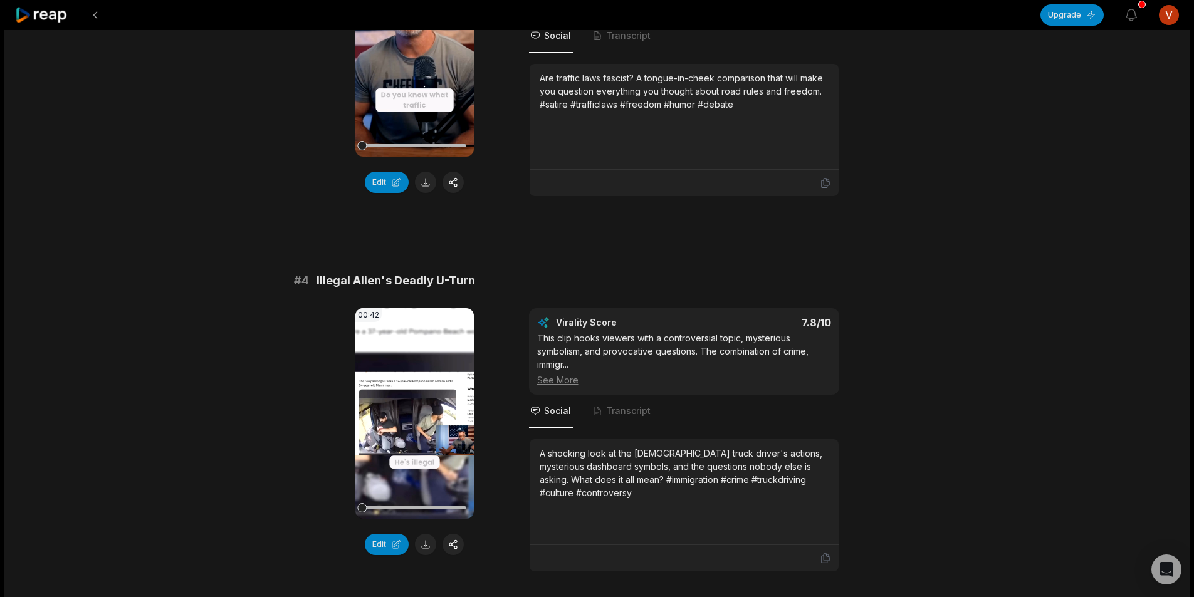
scroll to position [1065, 0]
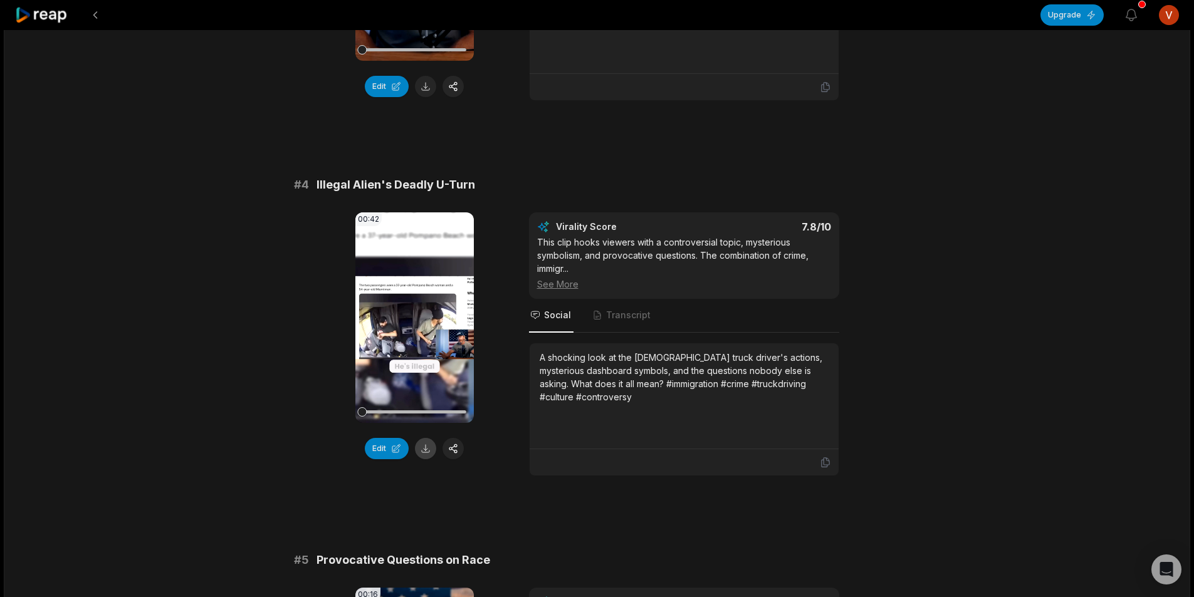
click at [429, 459] on button at bounding box center [425, 448] width 21 height 21
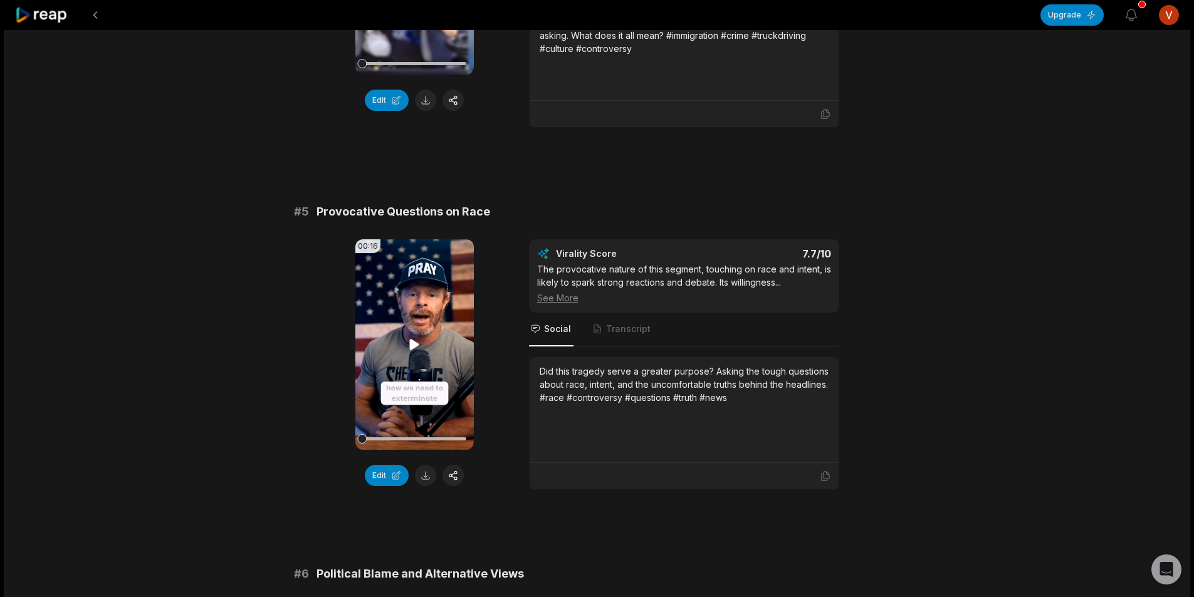
scroll to position [1567, 0]
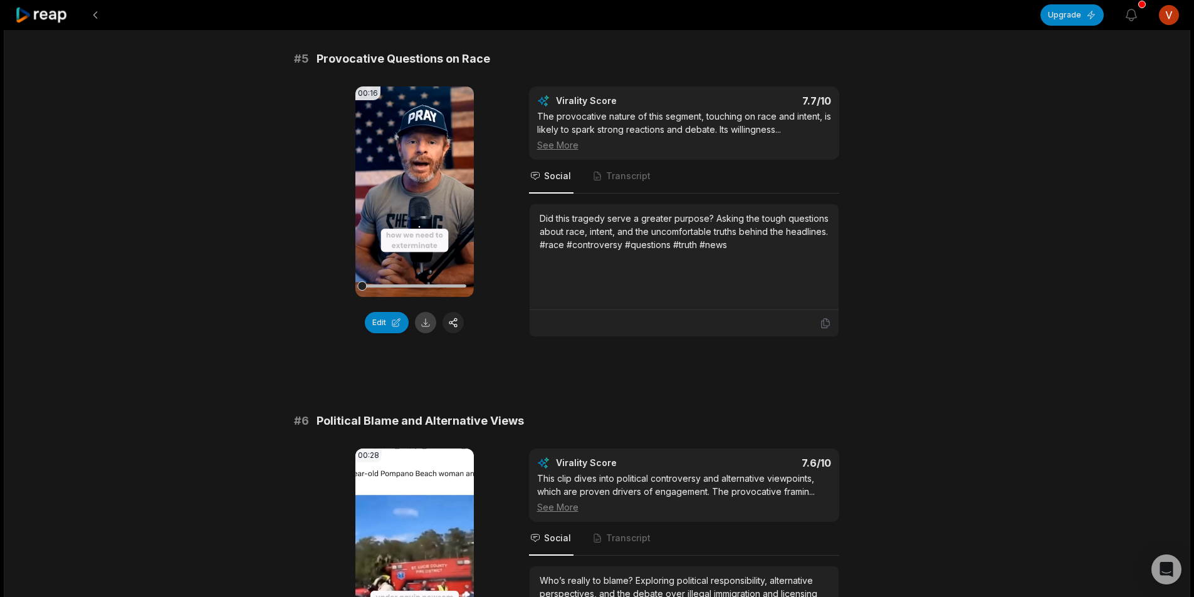
click at [426, 333] on button at bounding box center [425, 322] width 21 height 21
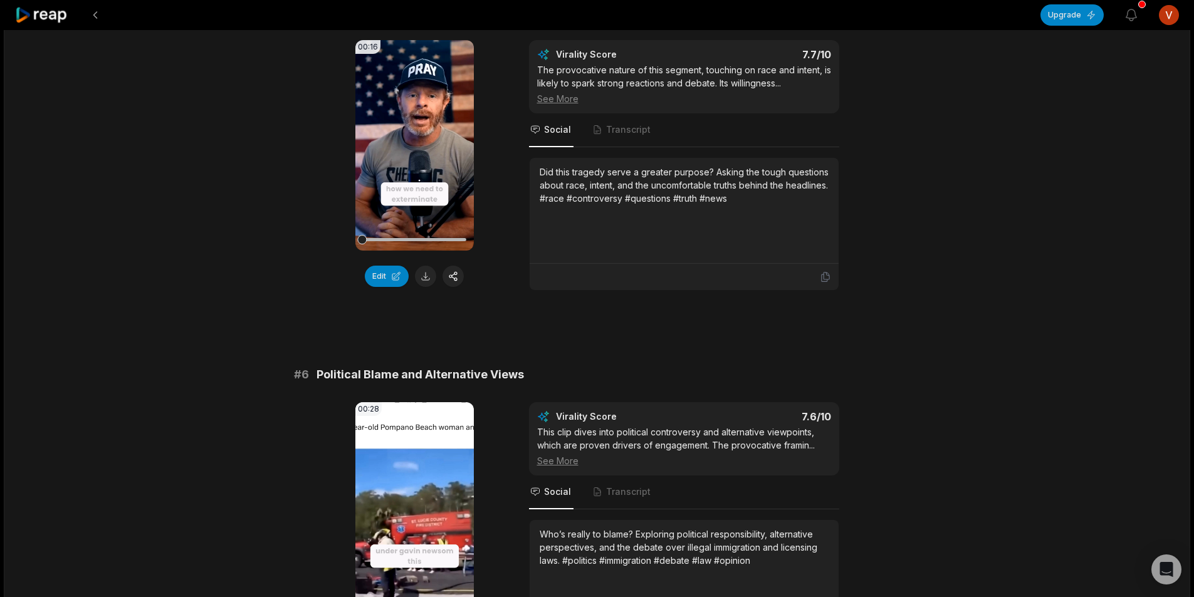
scroll to position [1817, 0]
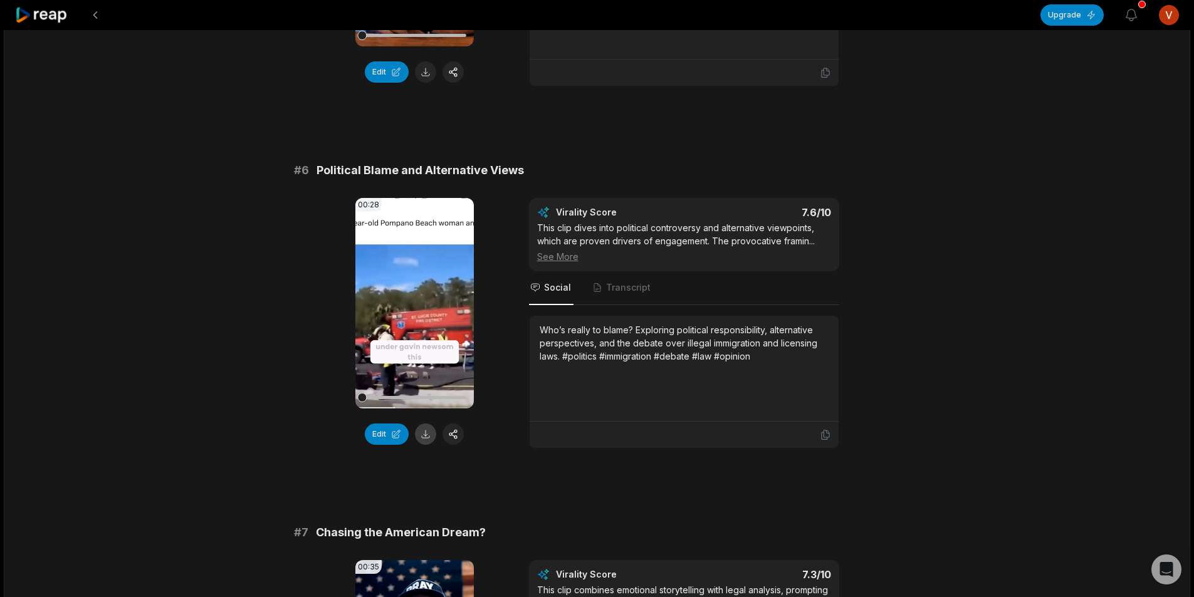
click at [422, 442] on button at bounding box center [425, 434] width 21 height 21
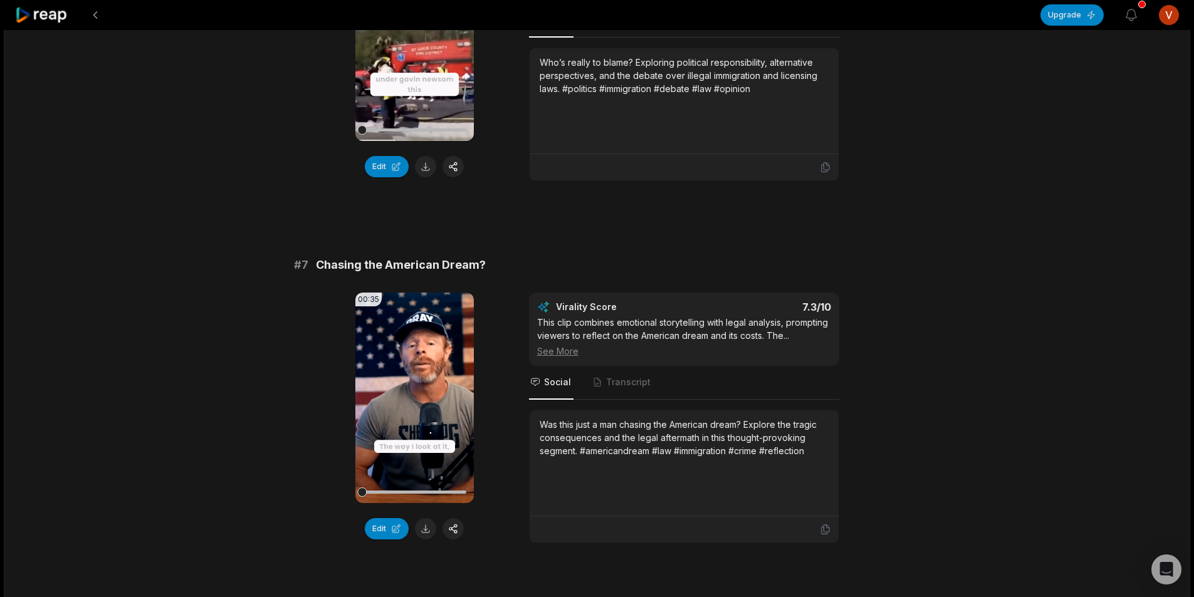
scroll to position [2131, 0]
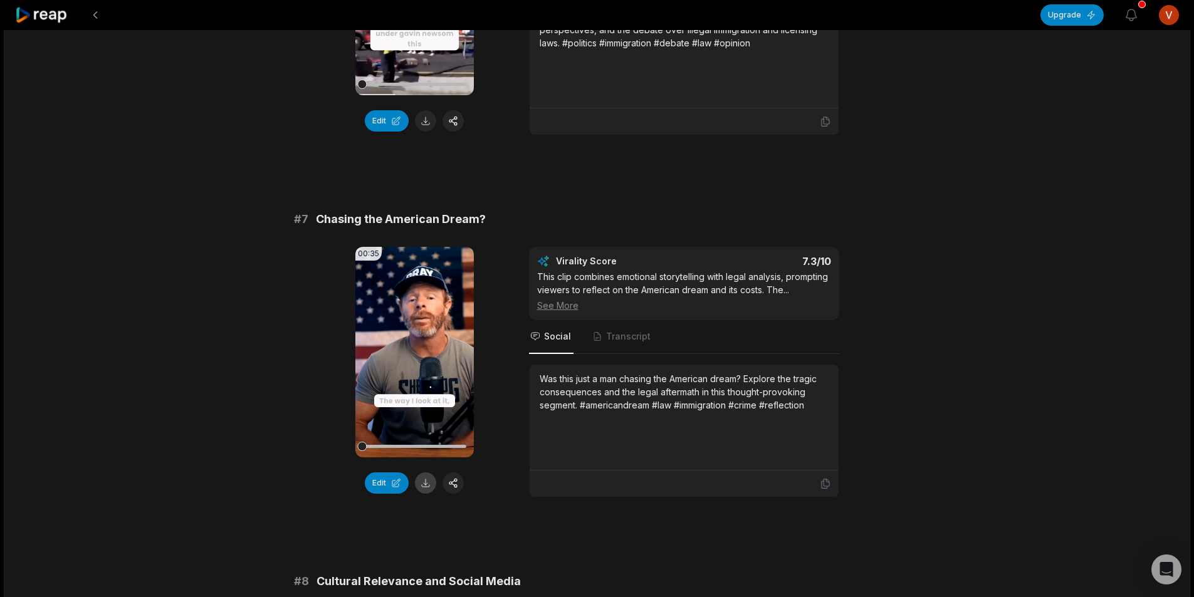
click at [424, 494] on button at bounding box center [425, 483] width 21 height 21
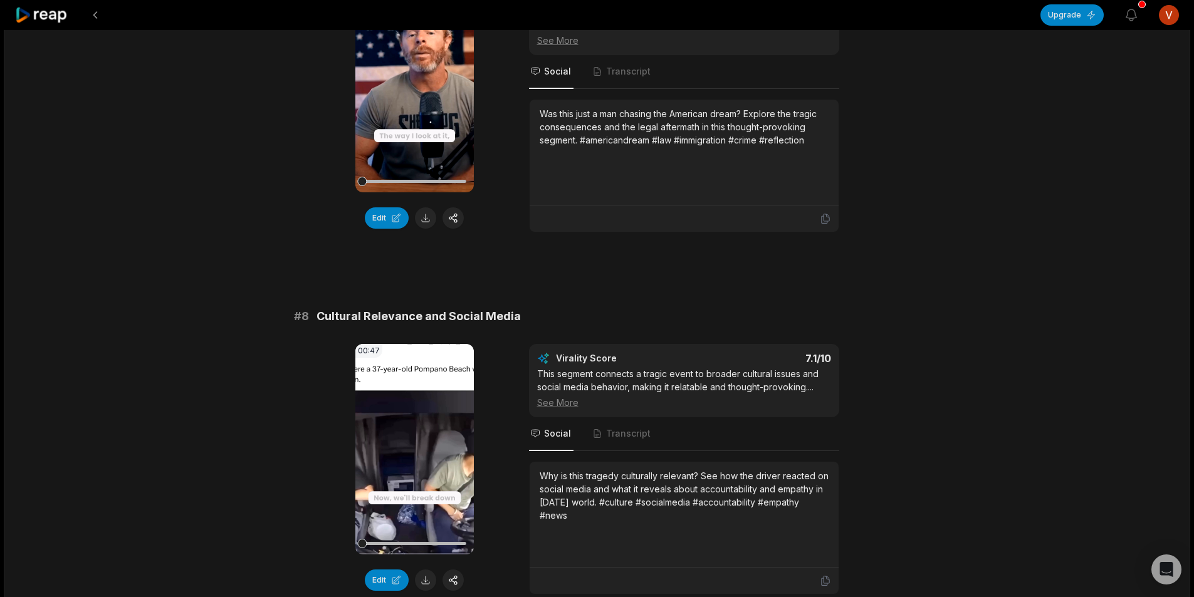
scroll to position [2507, 0]
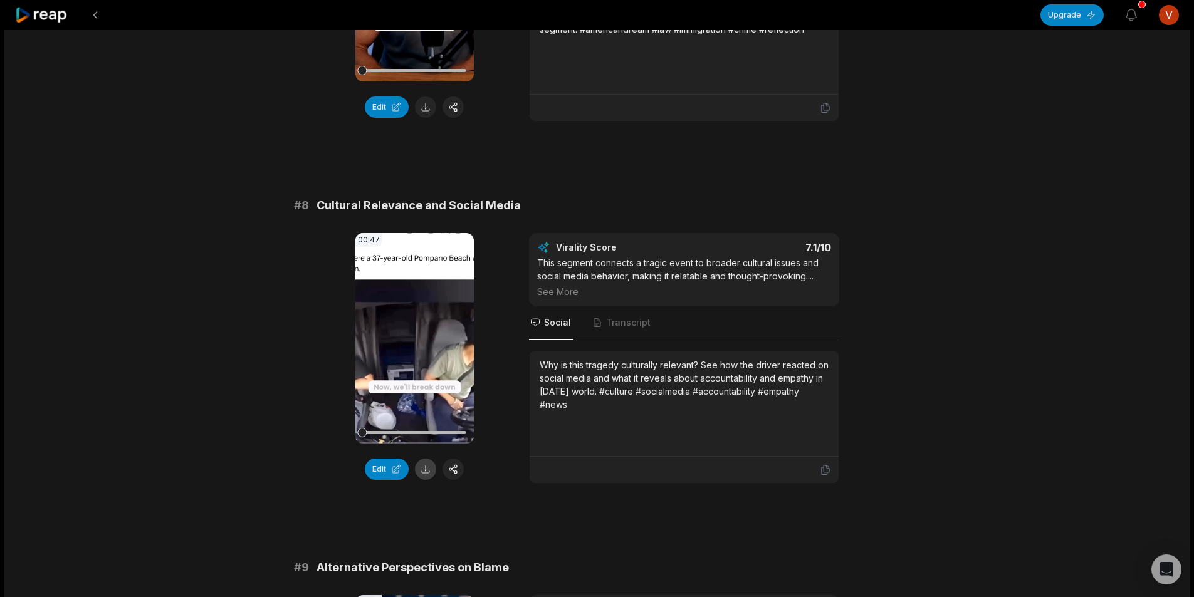
click at [425, 480] on button at bounding box center [425, 469] width 21 height 21
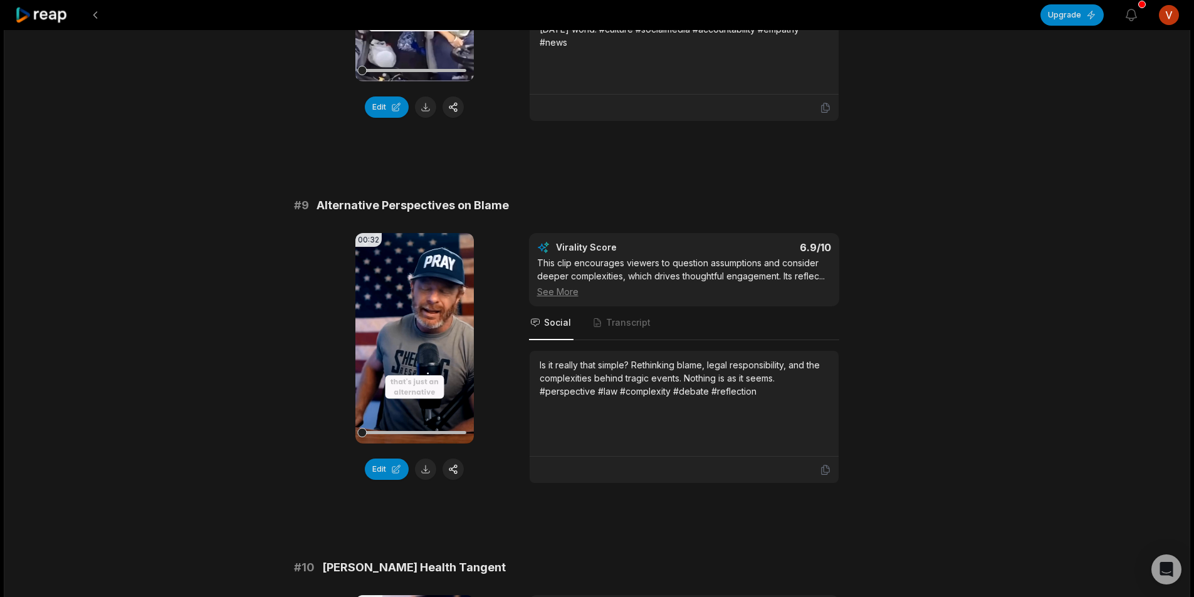
scroll to position [2945, 0]
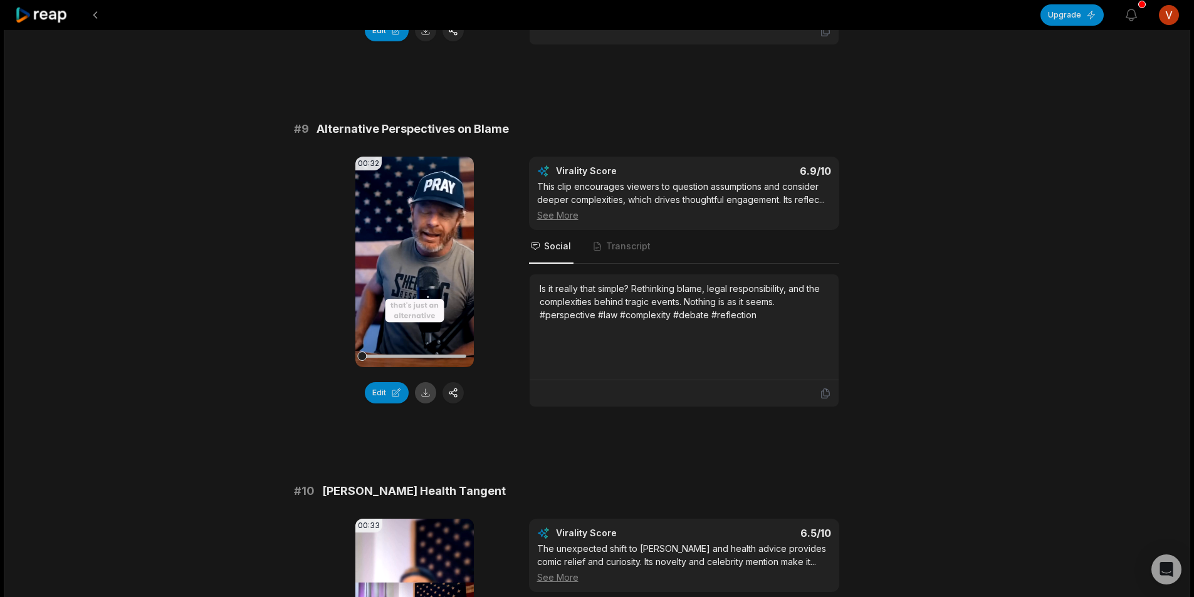
click at [427, 404] on button at bounding box center [425, 392] width 21 height 21
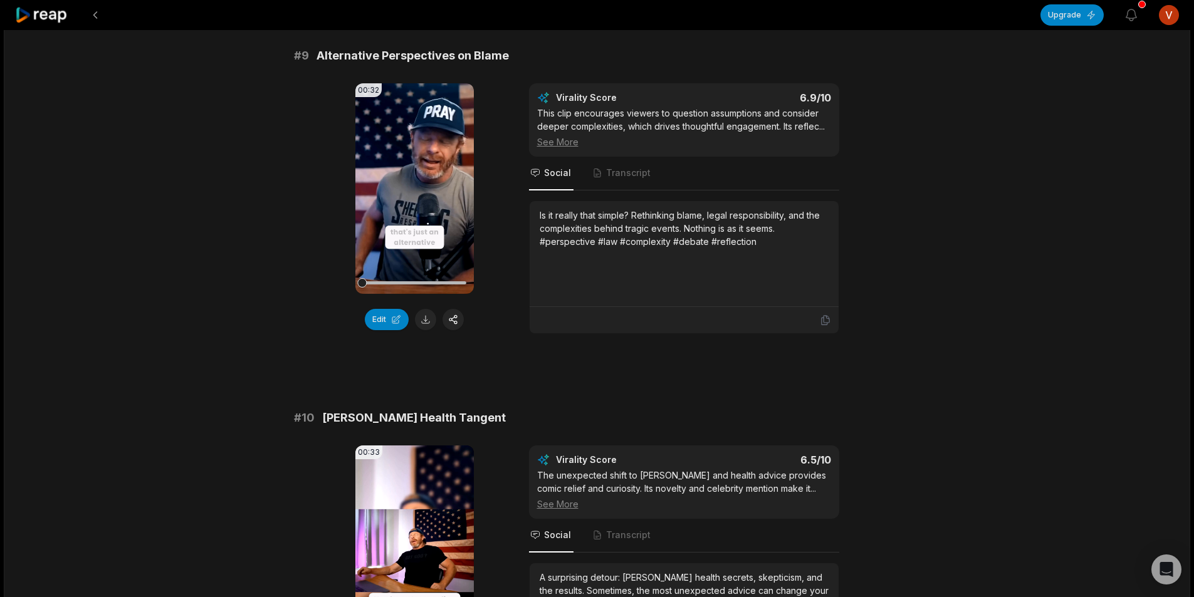
scroll to position [3239, 0]
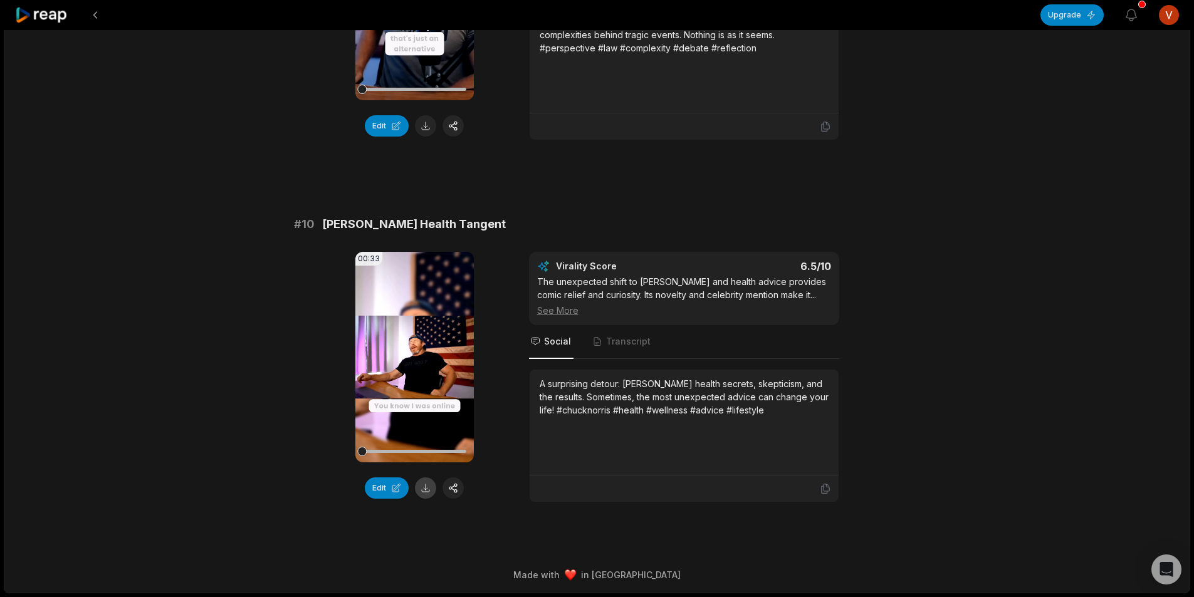
click at [424, 489] on button at bounding box center [425, 488] width 21 height 21
click at [98, 17] on button at bounding box center [95, 15] width 23 height 23
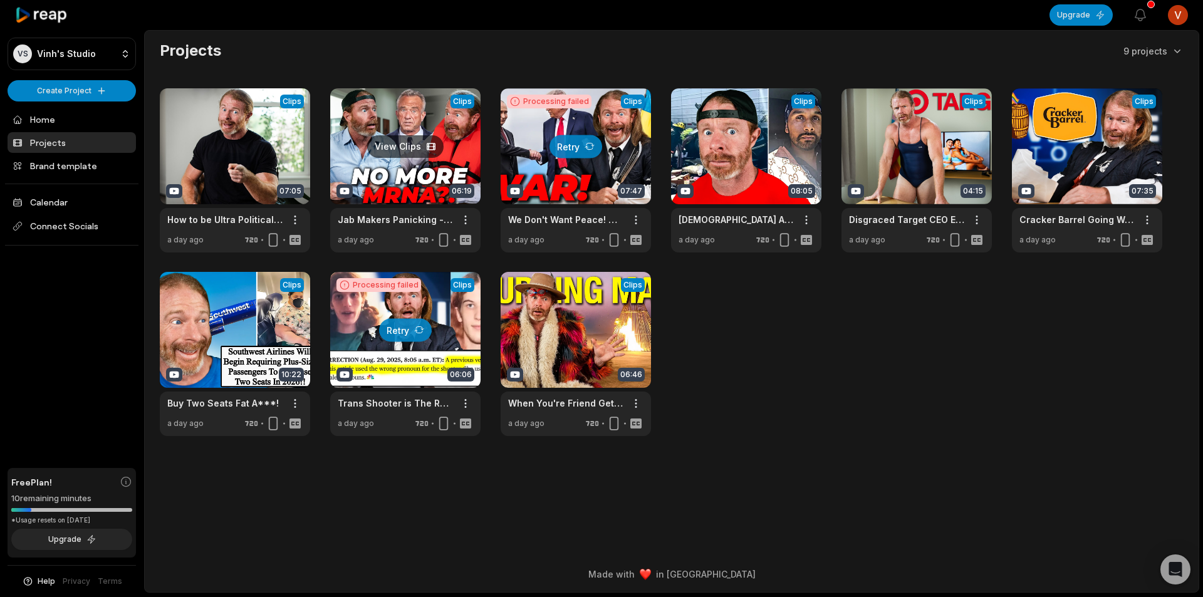
click at [394, 159] on link at bounding box center [405, 170] width 150 height 164
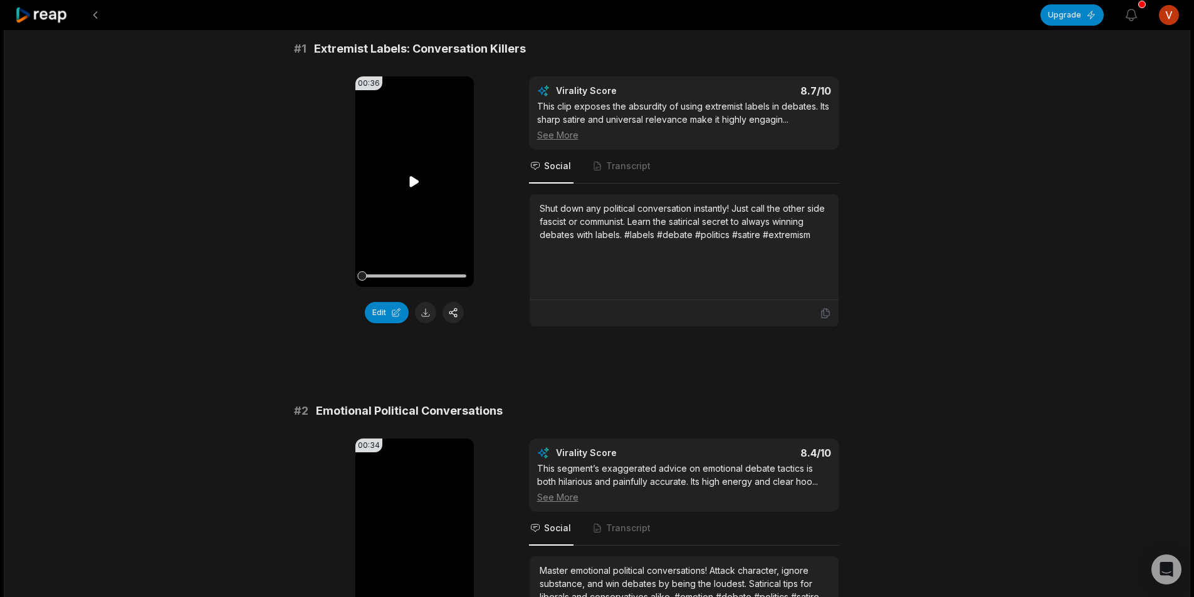
scroll to position [125, 0]
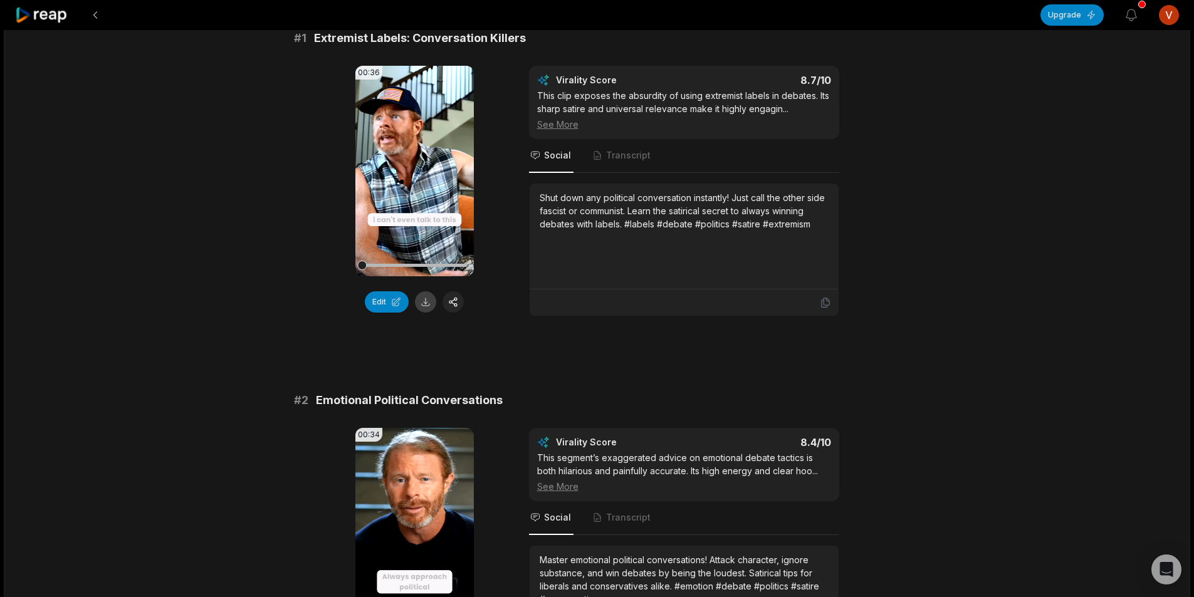
click at [430, 305] on button at bounding box center [425, 301] width 21 height 21
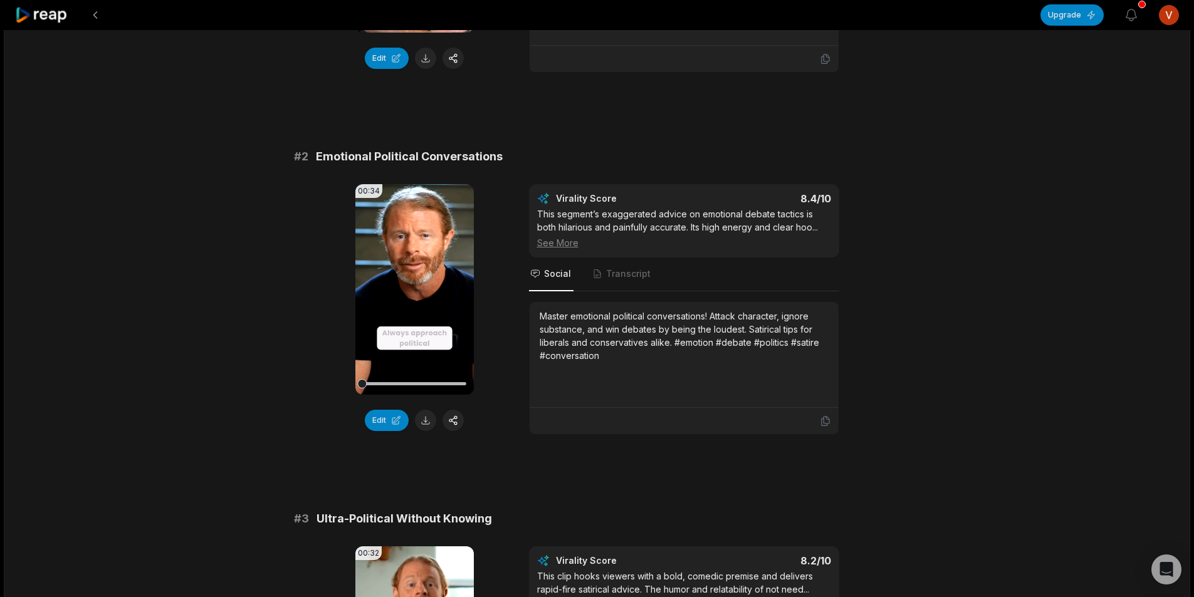
scroll to position [376, 0]
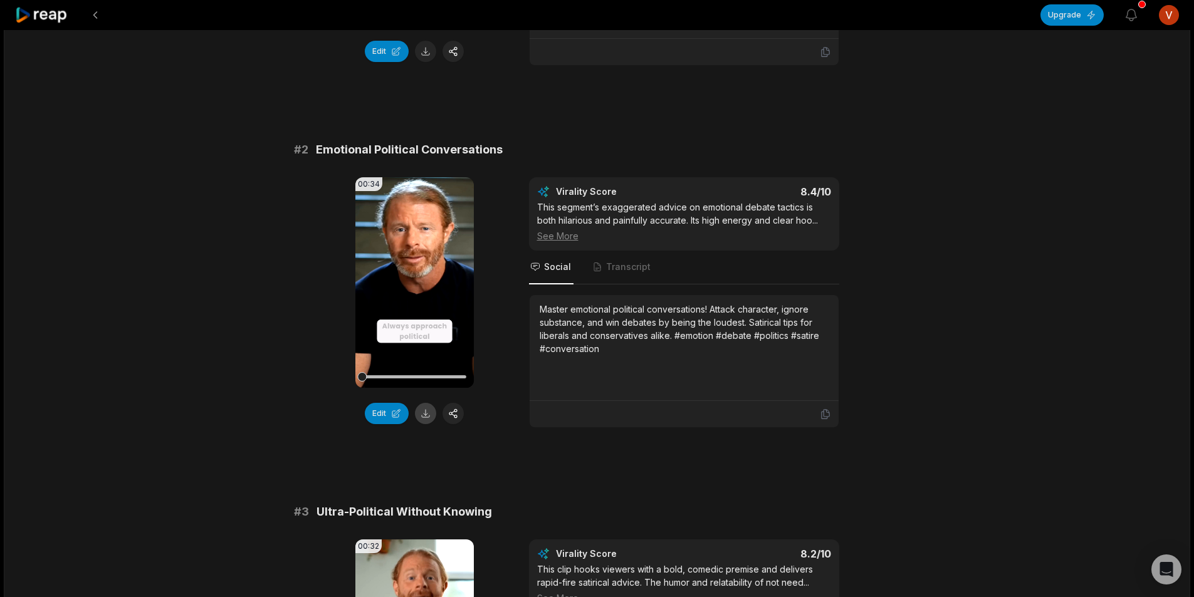
click at [425, 417] on button at bounding box center [425, 413] width 21 height 21
click at [429, 411] on div "Edit" at bounding box center [414, 413] width 118 height 21
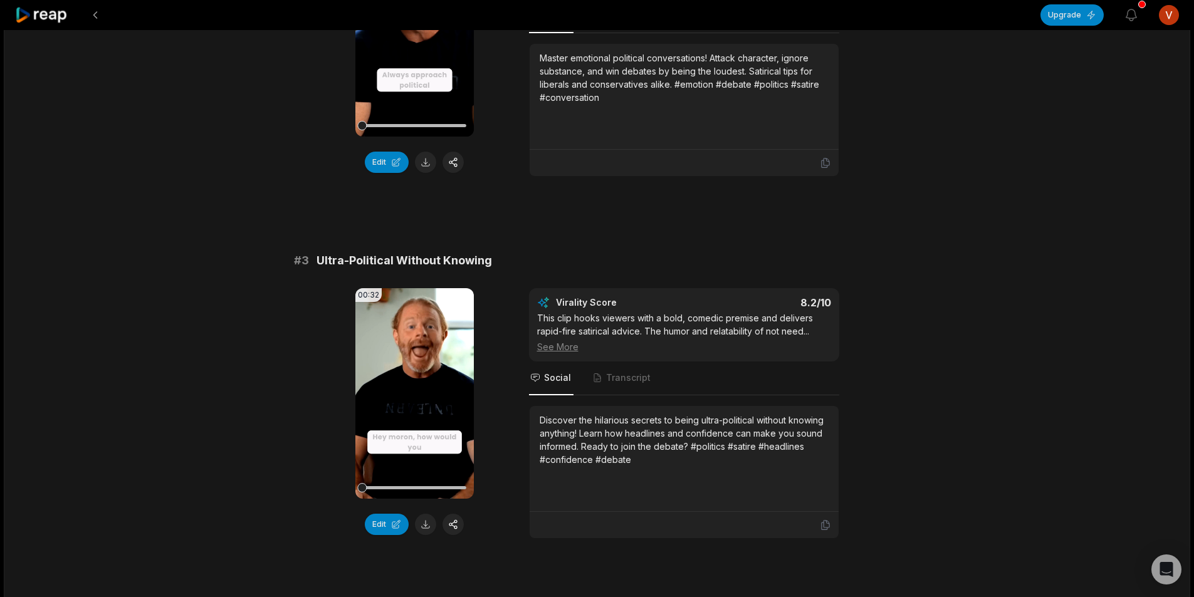
scroll to position [689, 0]
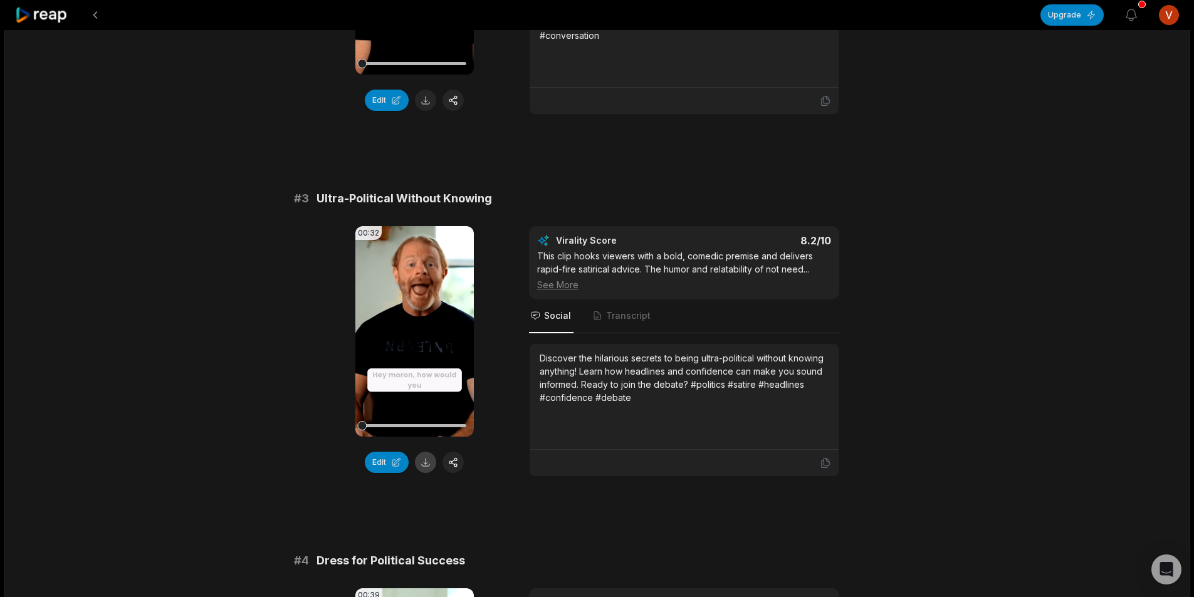
click at [422, 465] on button at bounding box center [425, 462] width 21 height 21
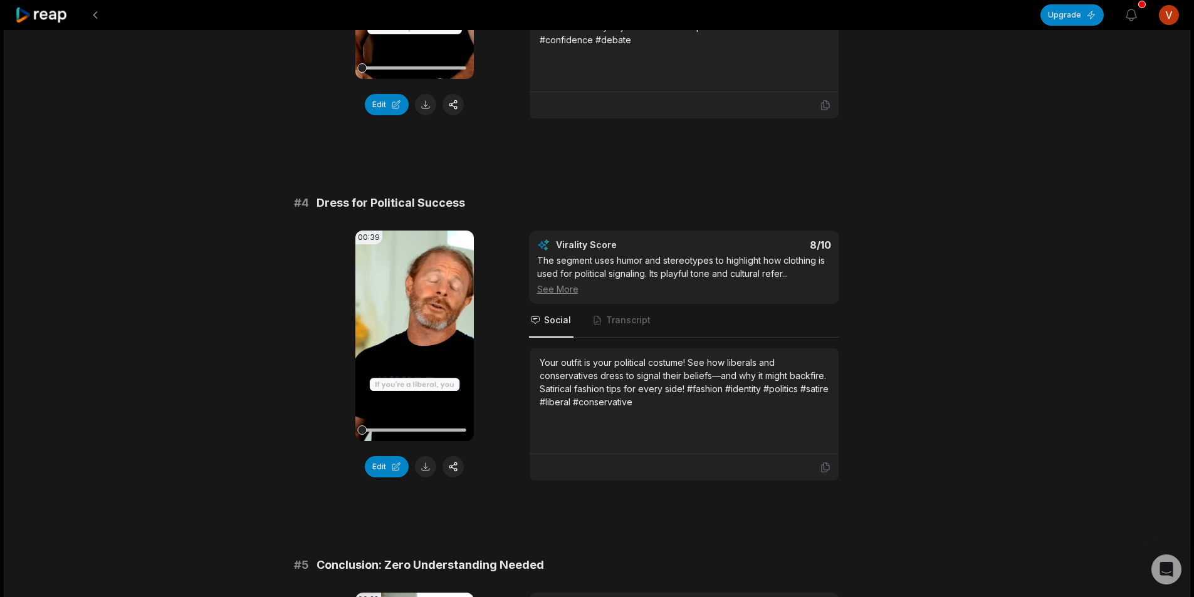
scroll to position [1065, 0]
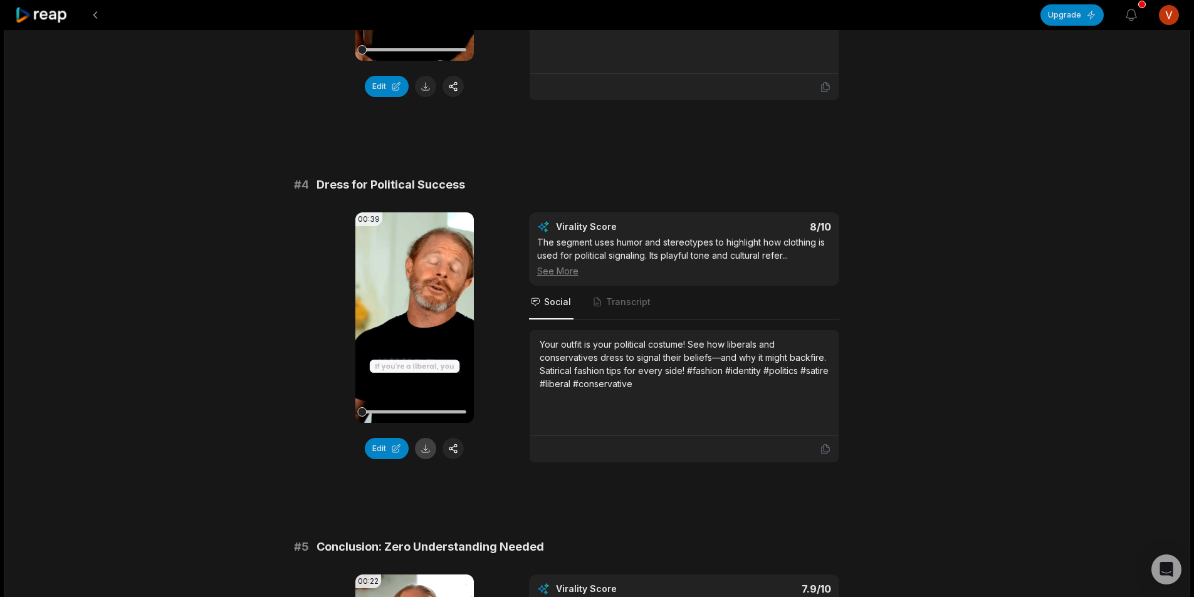
click at [426, 450] on button at bounding box center [425, 448] width 21 height 21
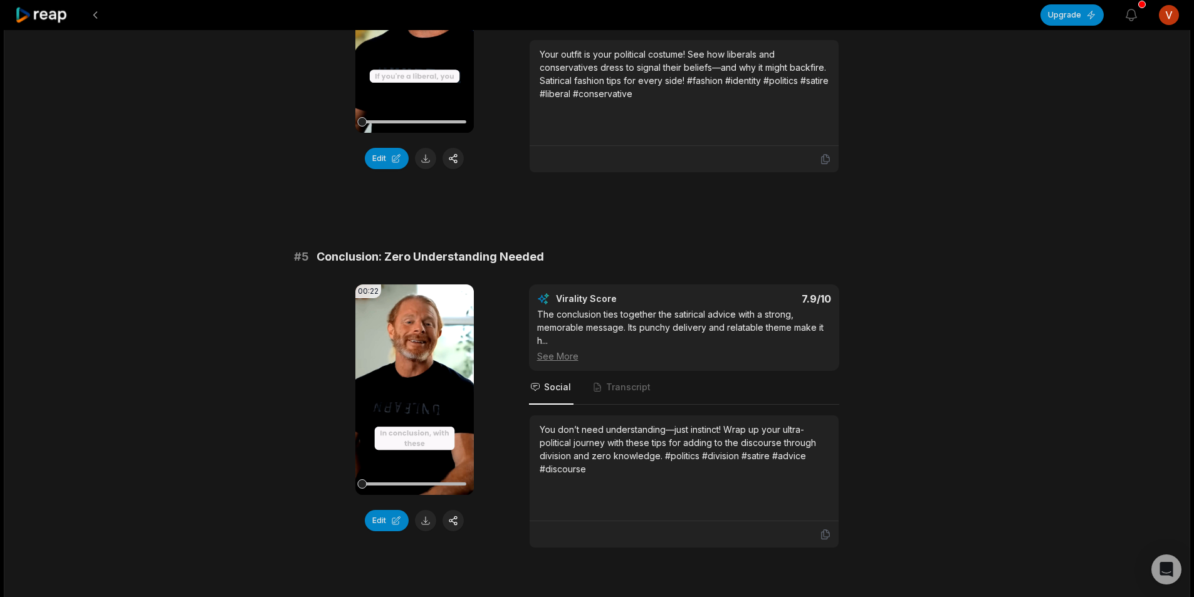
scroll to position [1379, 0]
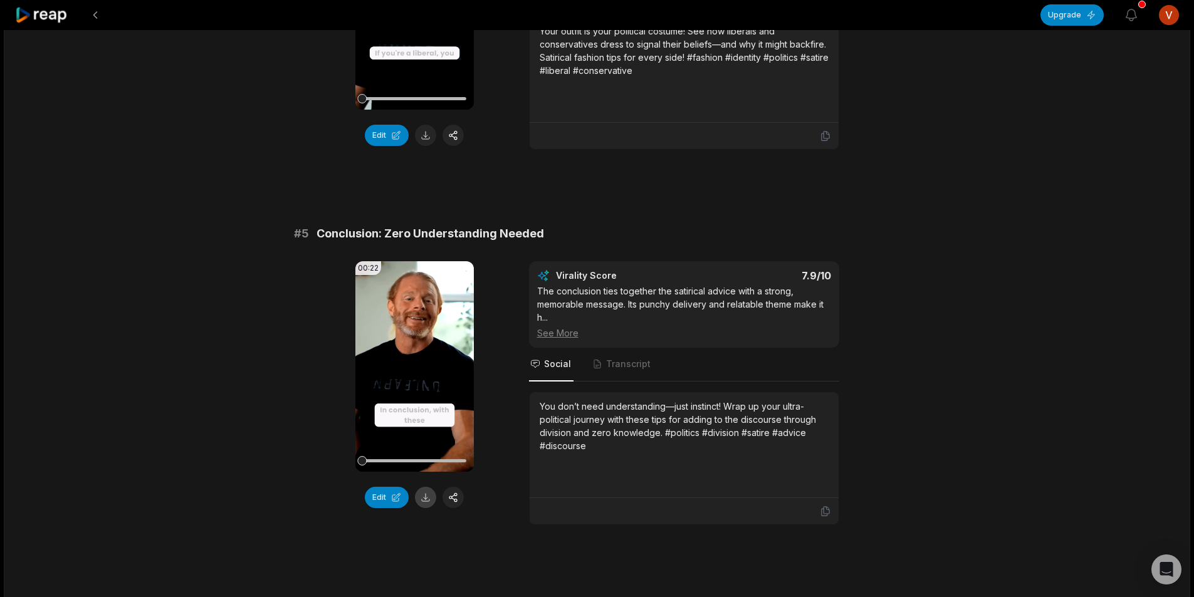
click at [425, 495] on button at bounding box center [425, 497] width 21 height 21
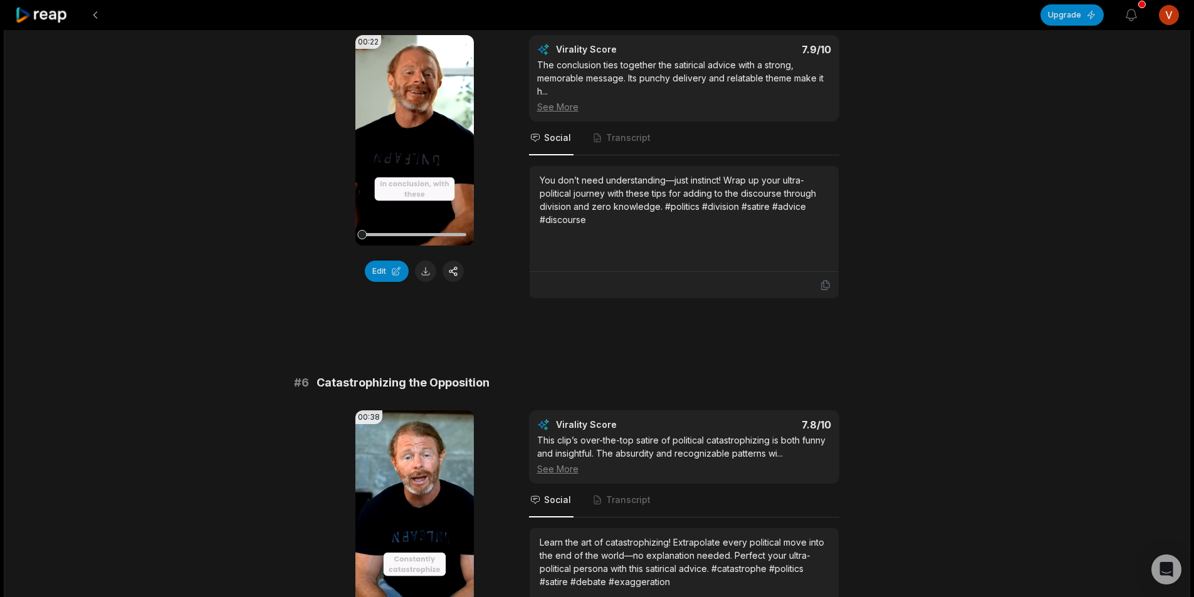
scroll to position [1692, 0]
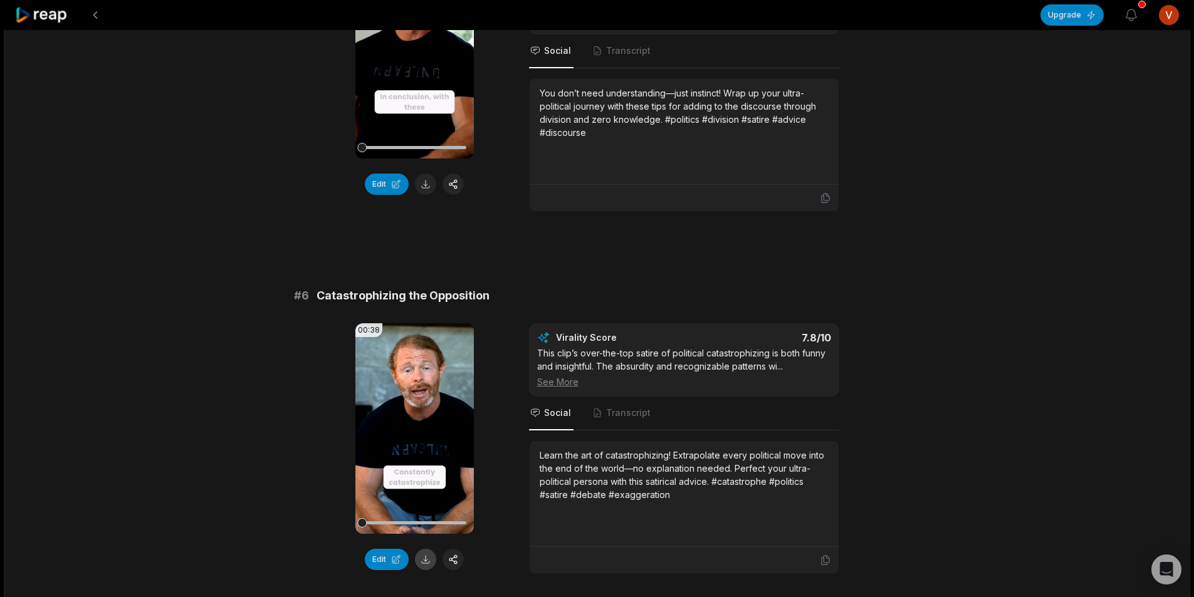
click at [422, 563] on button at bounding box center [425, 559] width 21 height 21
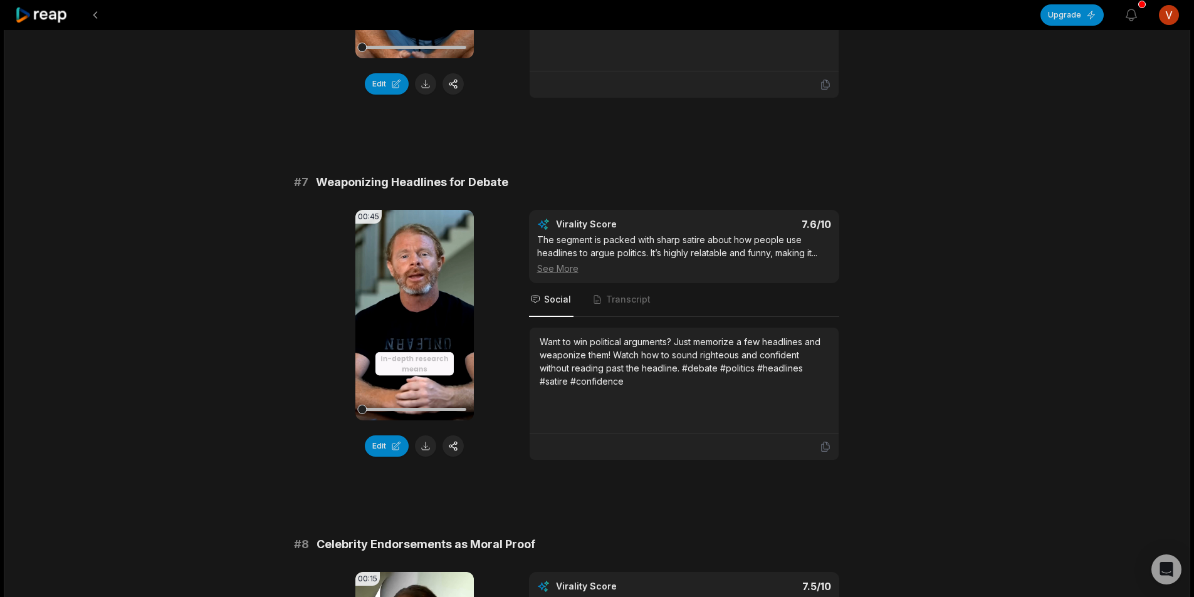
scroll to position [2193, 0]
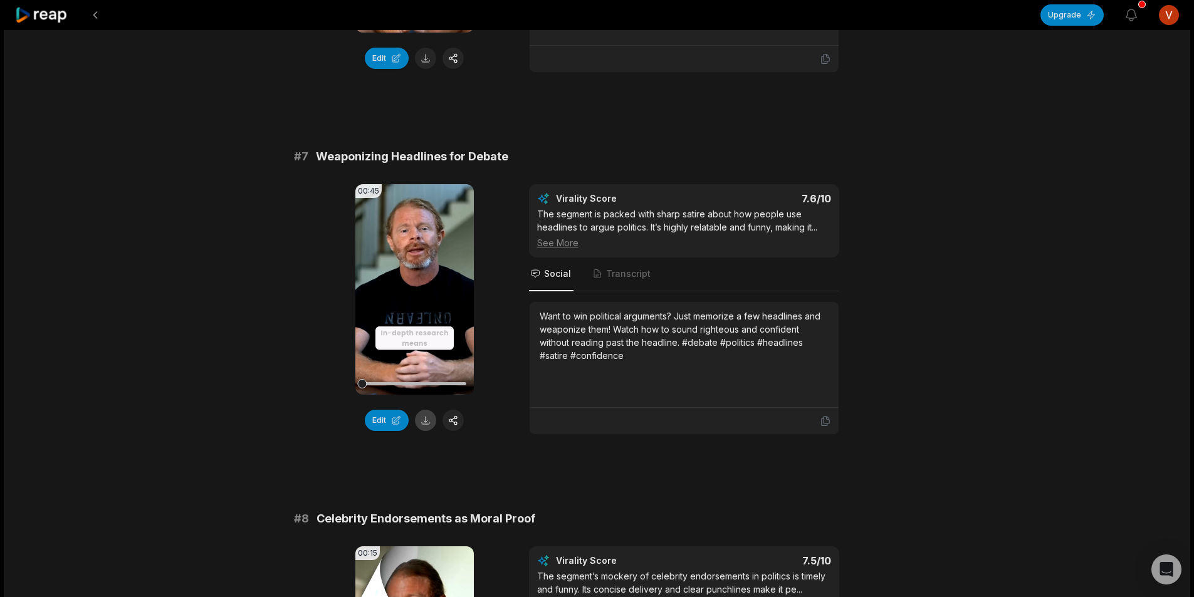
click at [426, 423] on button at bounding box center [425, 420] width 21 height 21
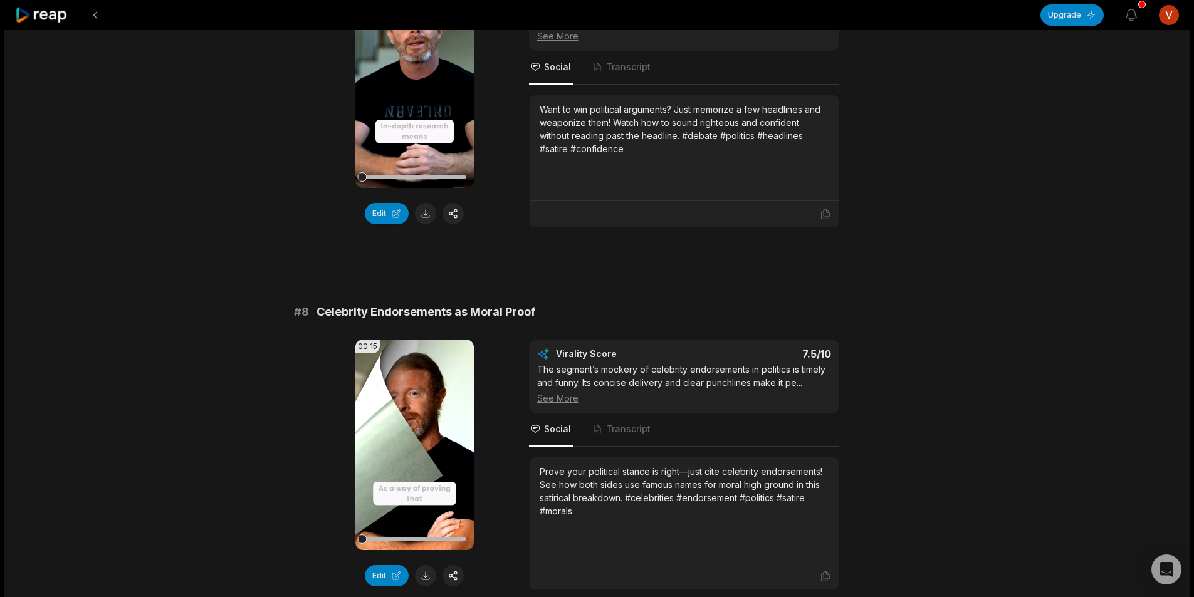
scroll to position [2507, 0]
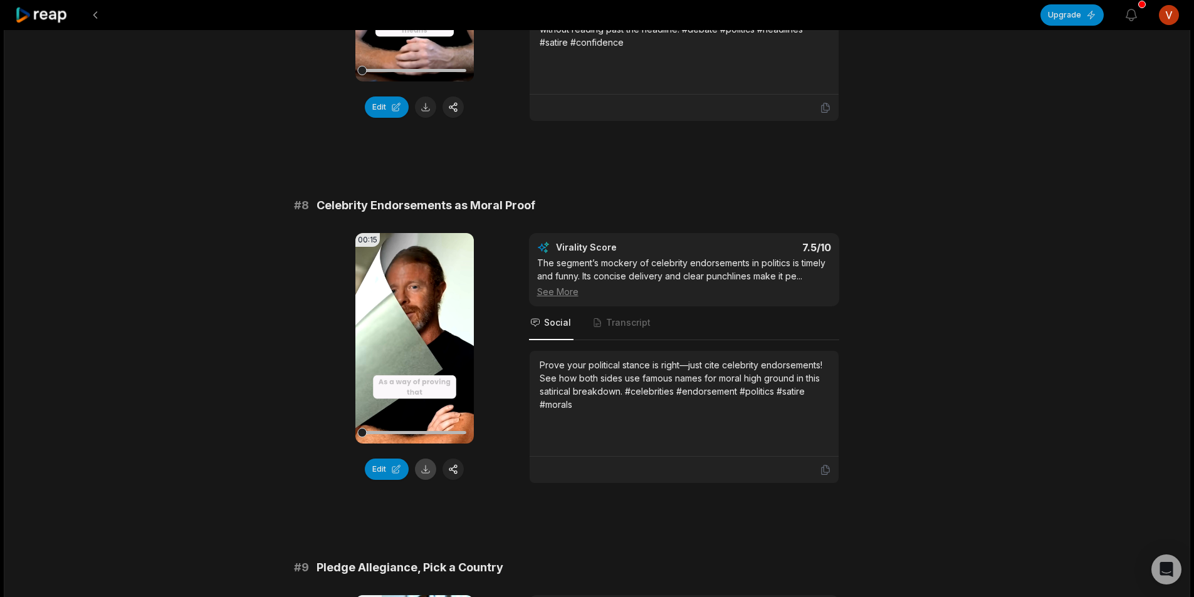
click at [427, 464] on button at bounding box center [425, 469] width 21 height 21
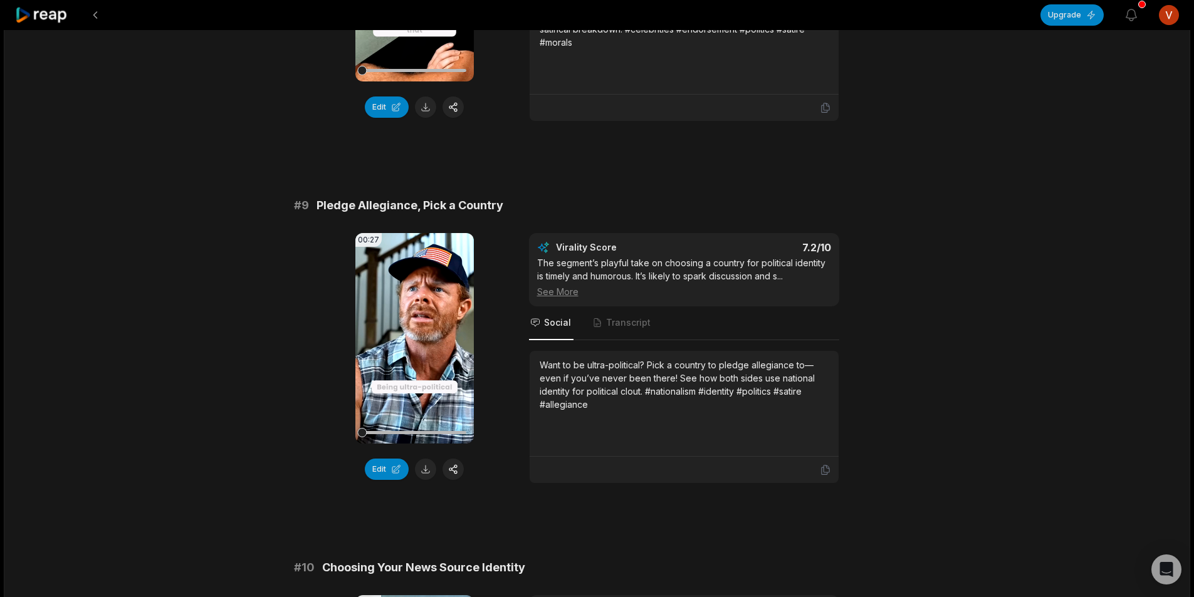
scroll to position [2883, 0]
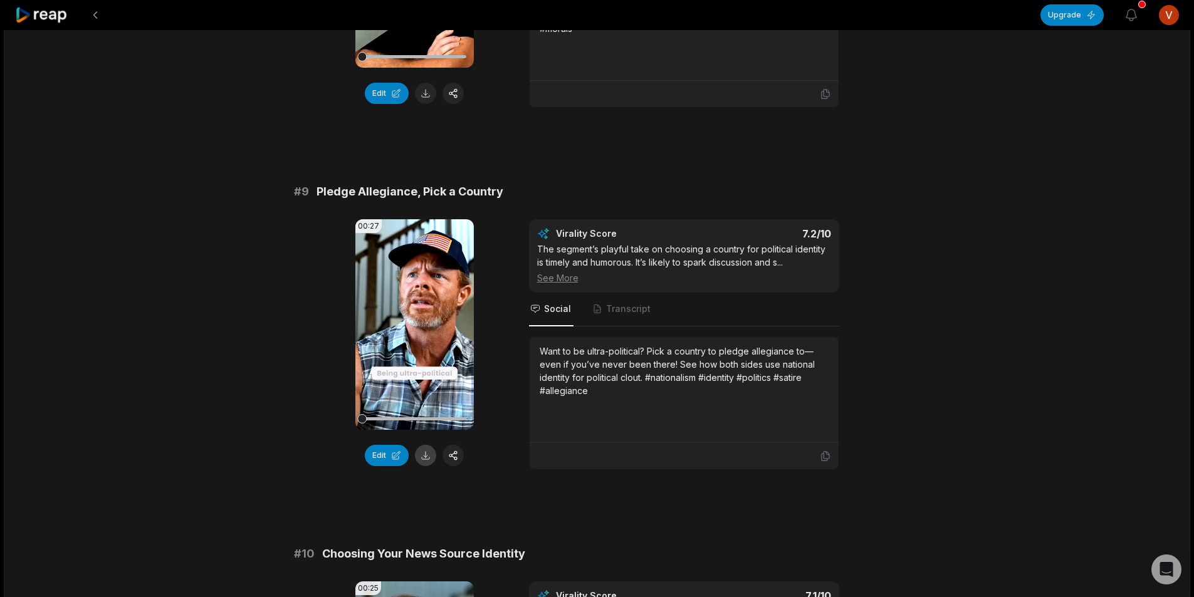
click at [421, 455] on button at bounding box center [425, 455] width 21 height 21
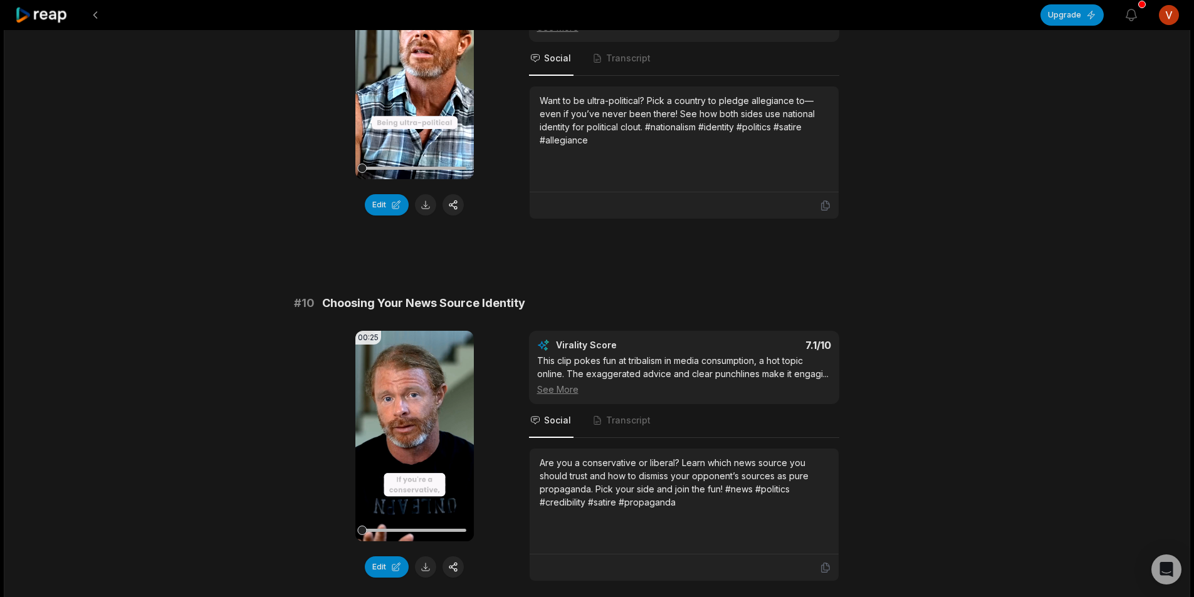
scroll to position [3196, 0]
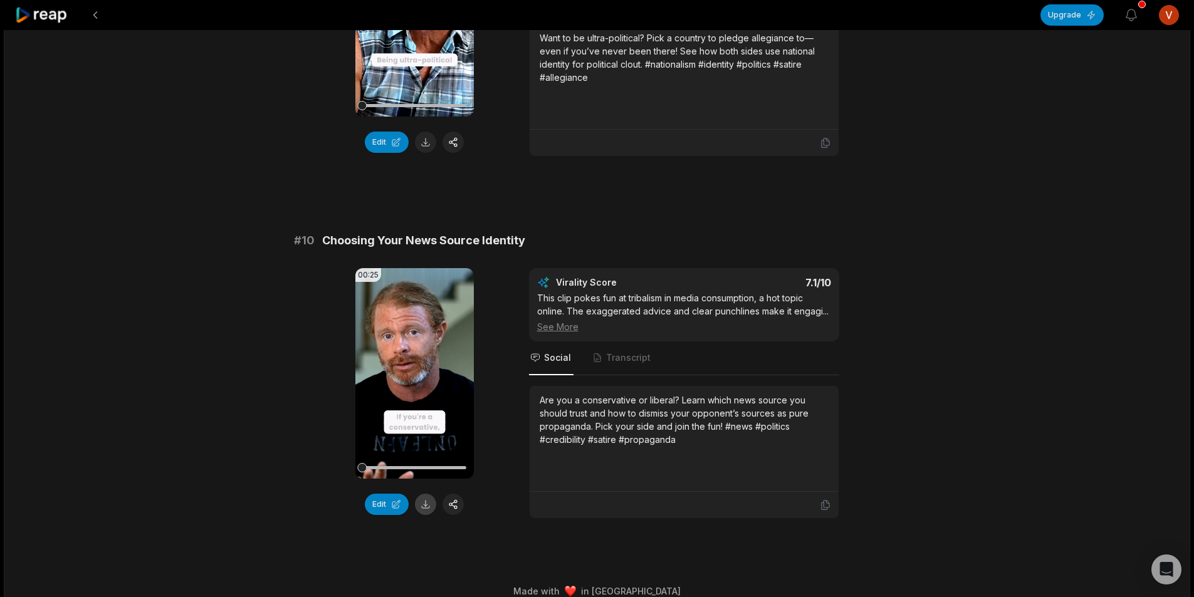
click at [424, 501] on button at bounding box center [425, 504] width 21 height 21
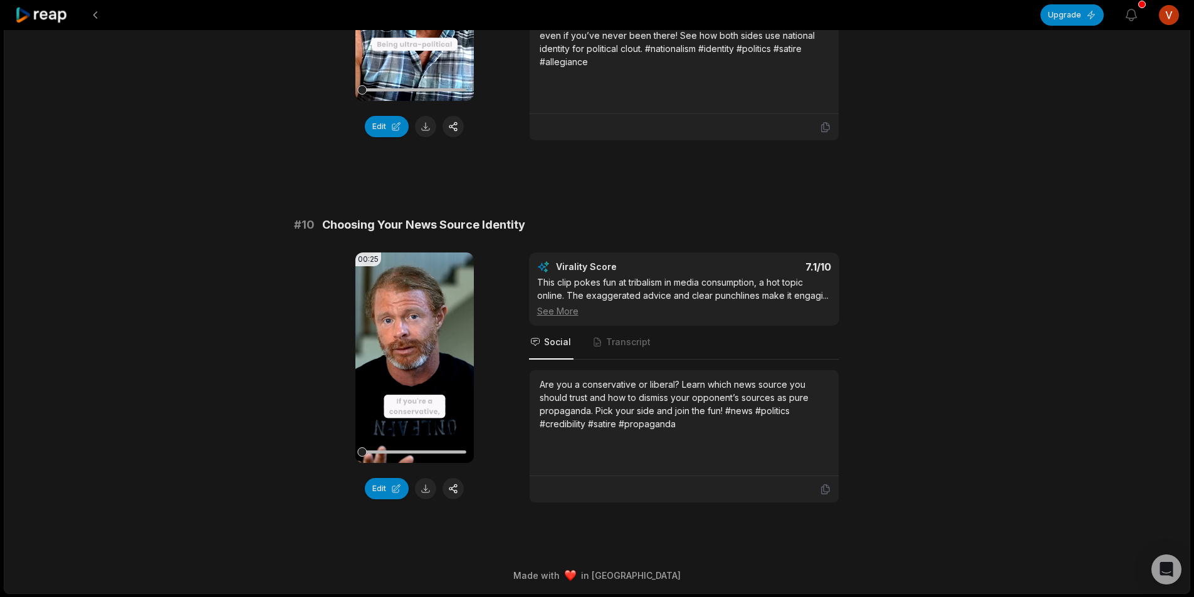
scroll to position [3212, 0]
click at [95, 21] on button at bounding box center [95, 15] width 23 height 23
